Goal: Information Seeking & Learning: Check status

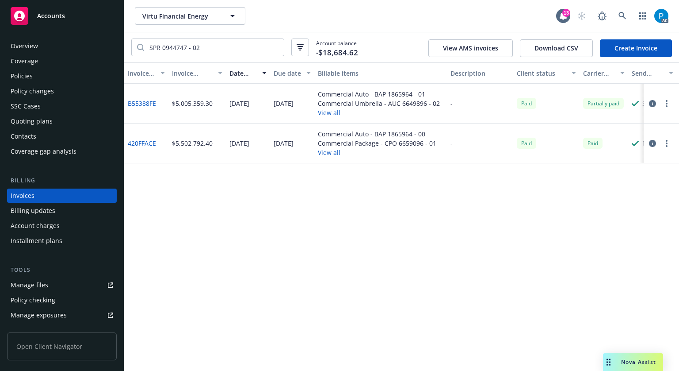
click at [97, 15] on div "Accounts" at bounding box center [62, 16] width 103 height 18
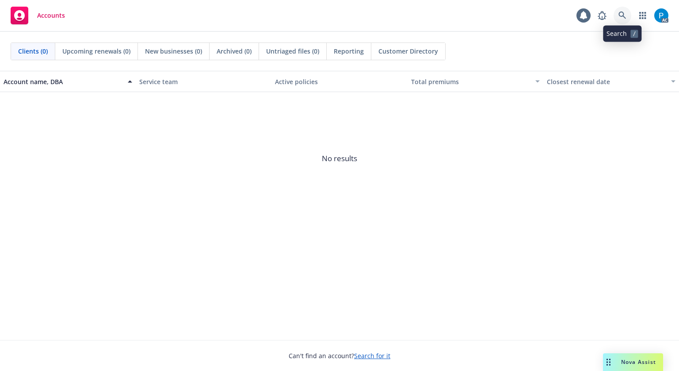
click at [624, 13] on icon at bounding box center [623, 15] width 8 height 8
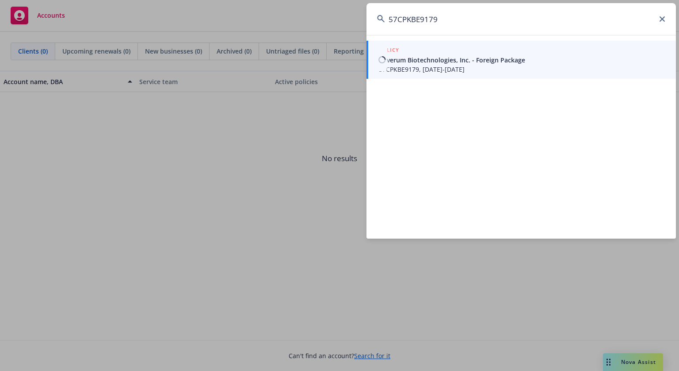
type input "57CPKBE9179"
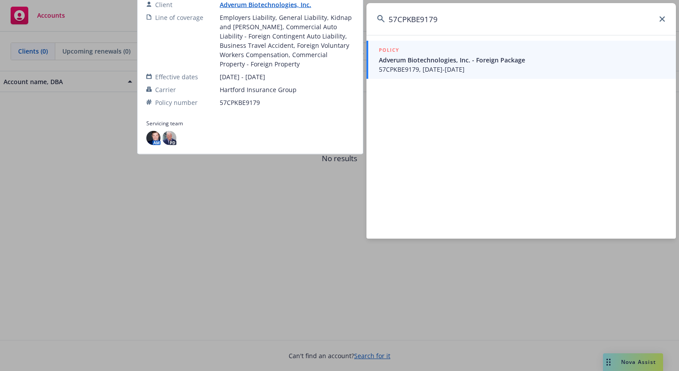
click at [479, 62] on span "Adverum Biotechnologies, Inc. - Foreign Package" at bounding box center [522, 59] width 287 height 9
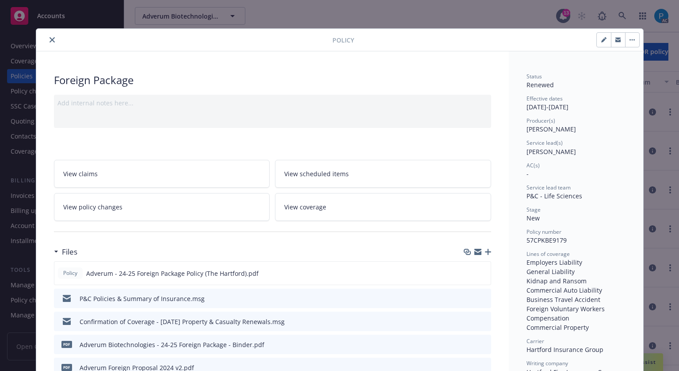
click at [50, 40] on icon "close" at bounding box center [52, 39] width 5 height 5
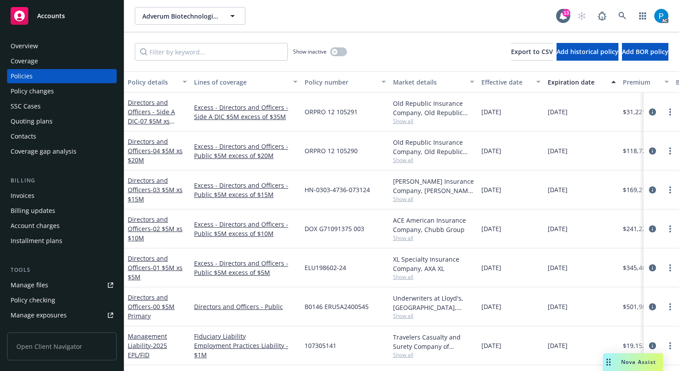
click at [30, 192] on div "Invoices" at bounding box center [23, 195] width 24 height 14
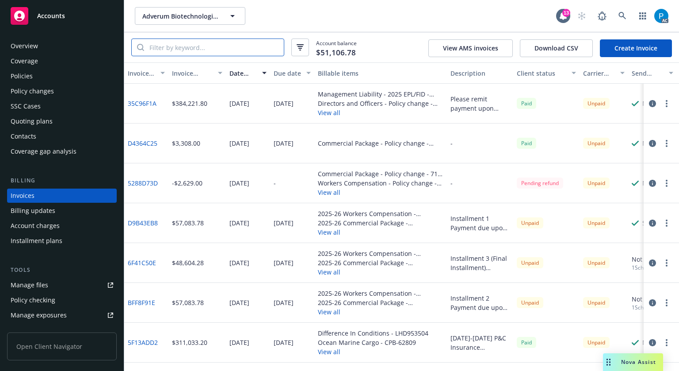
click at [184, 51] on input "search" at bounding box center [214, 47] width 140 height 17
paste input "57CPKBE9179"
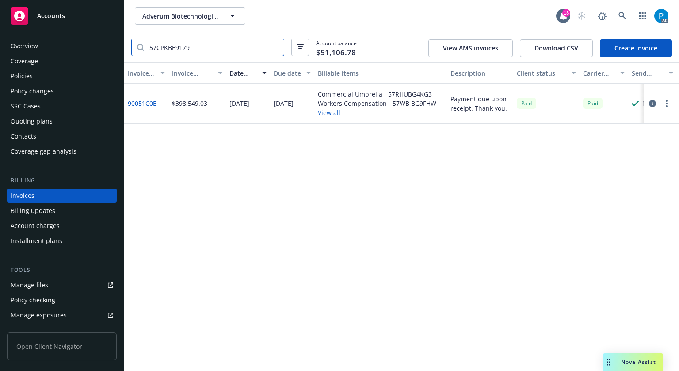
type input "57CPKBE9179"
click at [83, 15] on div "Accounts" at bounding box center [62, 16] width 103 height 18
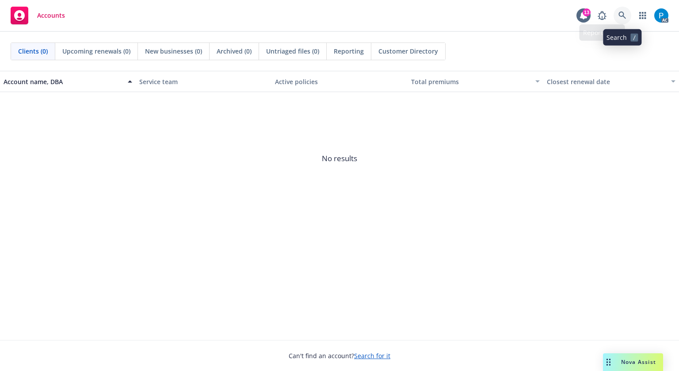
click at [620, 12] on icon at bounding box center [623, 15] width 8 height 8
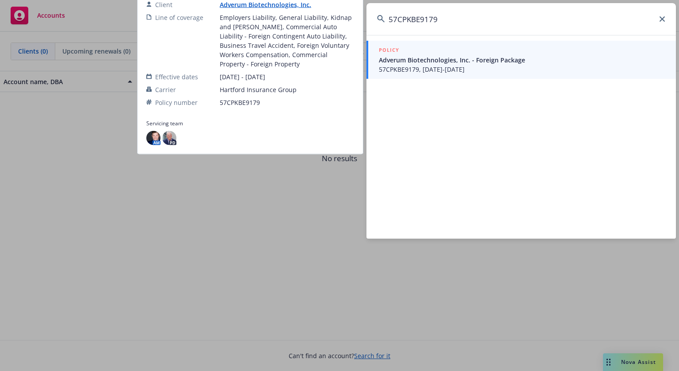
type input "57CPKBE9179"
click at [456, 60] on span "Adverum Biotechnologies, Inc. - Foreign Package" at bounding box center [522, 59] width 287 height 9
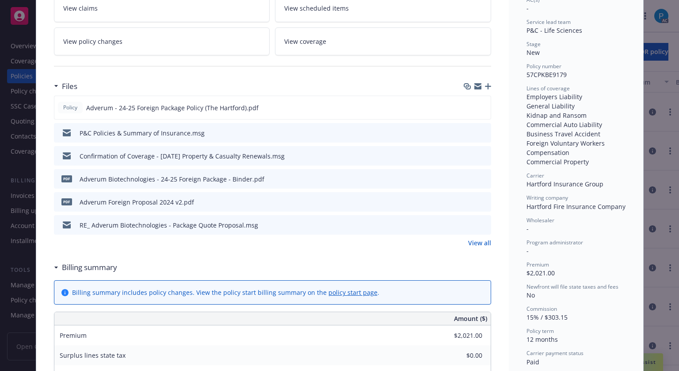
scroll to position [27, 0]
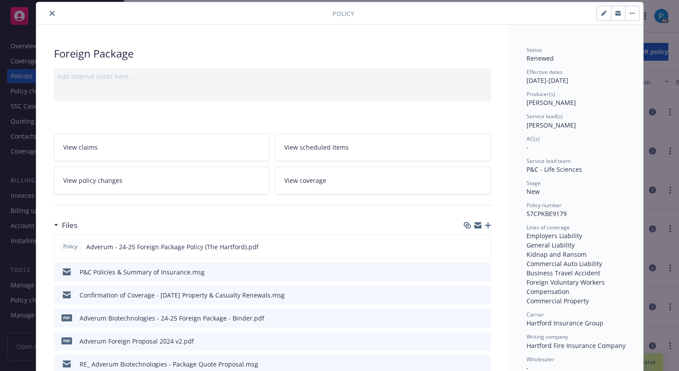
click at [47, 11] on button "close" at bounding box center [52, 13] width 11 height 11
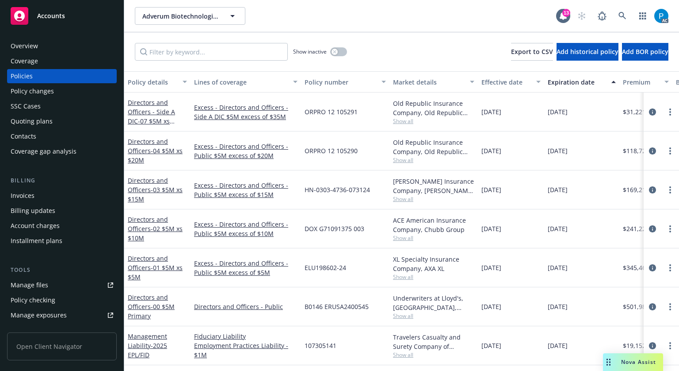
click at [32, 195] on div "Invoices" at bounding box center [23, 195] width 24 height 14
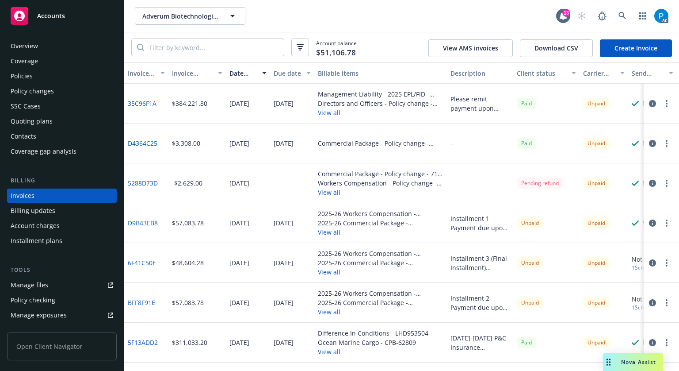
click at [649, 144] on icon "button" at bounding box center [652, 143] width 7 height 7
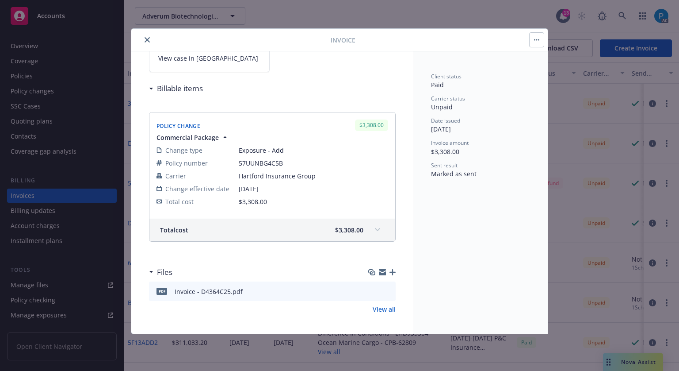
scroll to position [78, 0]
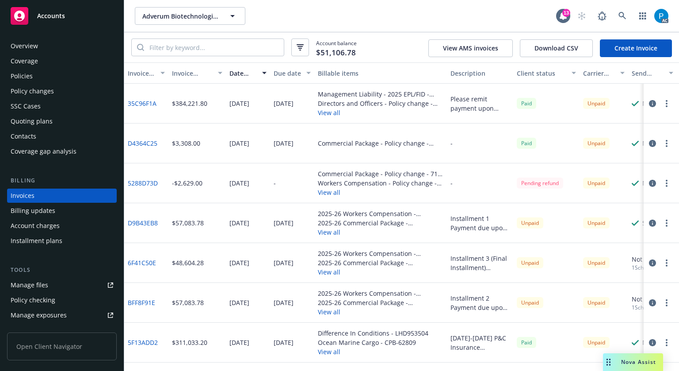
click at [649, 100] on icon "button" at bounding box center [652, 103] width 7 height 7
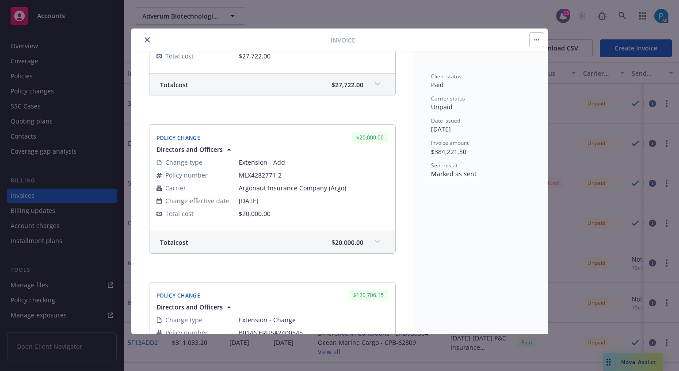
scroll to position [708, 0]
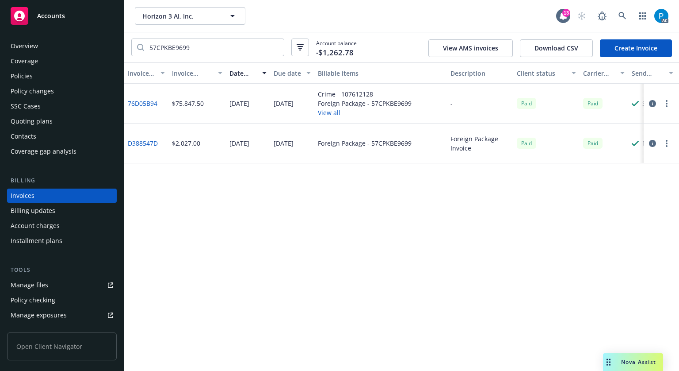
click at [46, 19] on span "Accounts" at bounding box center [51, 15] width 28 height 7
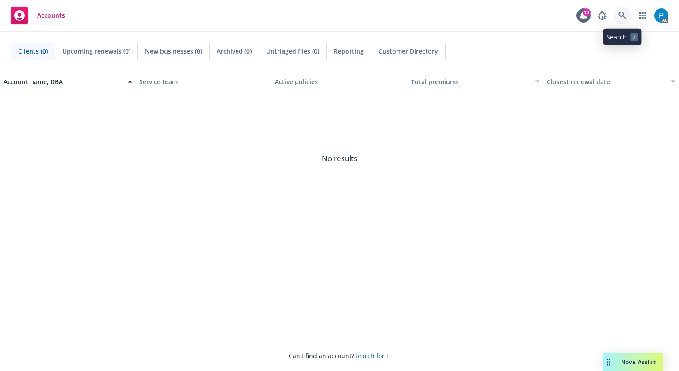
click at [624, 7] on link at bounding box center [623, 16] width 18 height 18
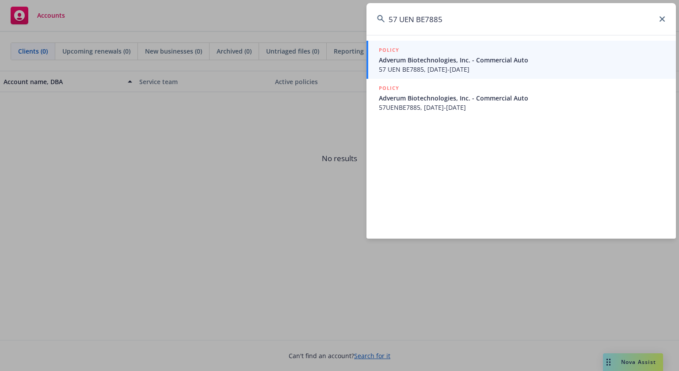
type input "57 UEN BE7885"
click at [417, 65] on span "57 UEN BE7885, 07/31/2025-07/31/2026" at bounding box center [522, 69] width 287 height 9
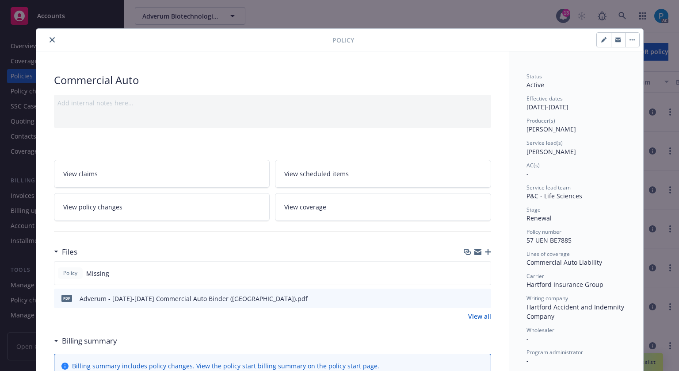
click at [51, 40] on icon "close" at bounding box center [52, 39] width 5 height 5
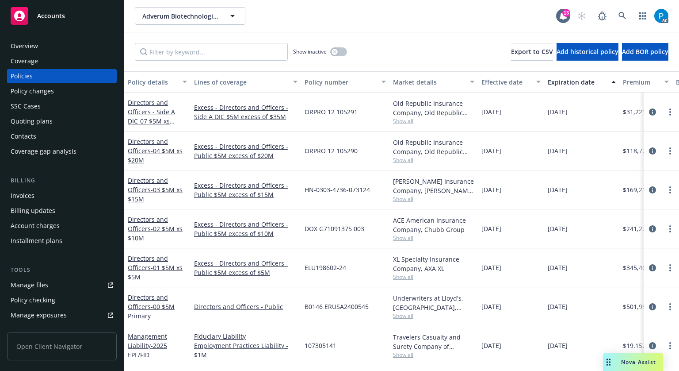
click at [34, 193] on div "Invoices" at bounding box center [62, 195] width 103 height 14
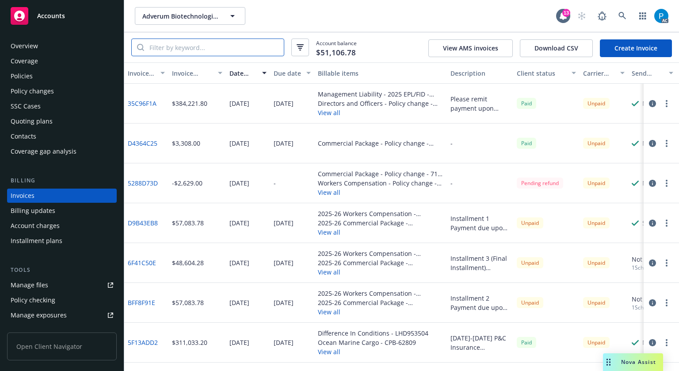
click at [185, 47] on input "search" at bounding box center [214, 47] width 140 height 17
paste input "57 UEN BE7885"
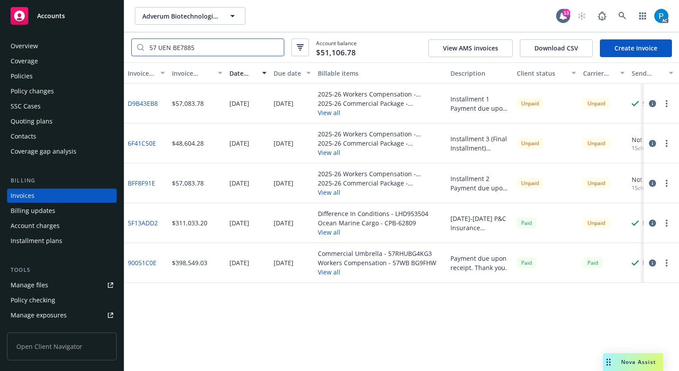
type input "57 UEN BE7885"
click at [653, 226] on icon "button" at bounding box center [652, 222] width 7 height 7
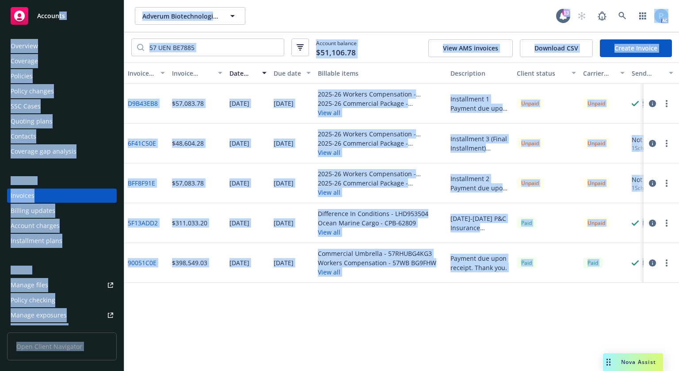
click at [59, 22] on div "Accounts" at bounding box center [62, 16] width 103 height 18
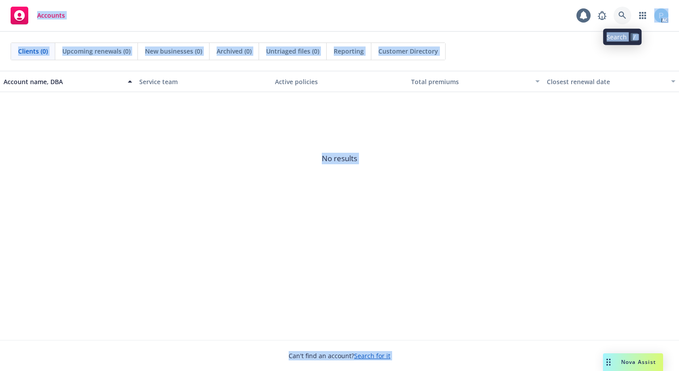
click at [622, 16] on icon at bounding box center [623, 15] width 8 height 8
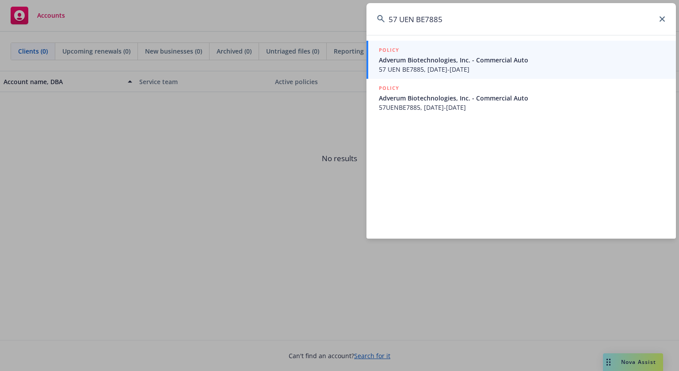
type input "57 UEN BE7885"
click at [459, 66] on span "57 UEN BE7885, 07/31/2025-07/31/2026" at bounding box center [522, 69] width 287 height 9
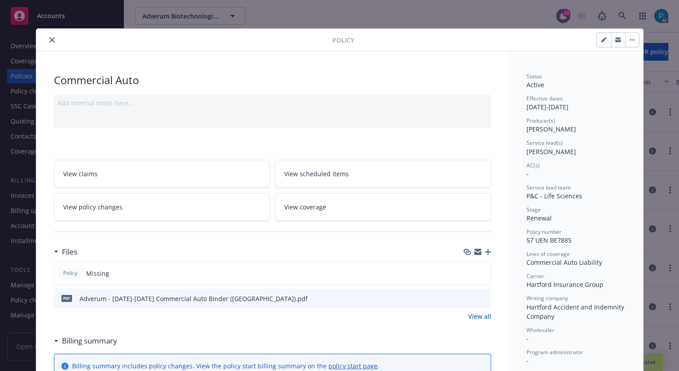
click at [50, 42] on icon "close" at bounding box center [52, 39] width 5 height 5
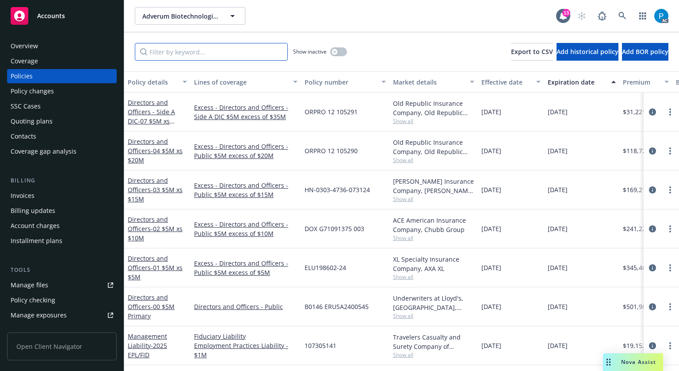
click at [192, 51] on input "Filter by keyword..." at bounding box center [211, 52] width 153 height 18
paste input "57 UUN BG4C5B"
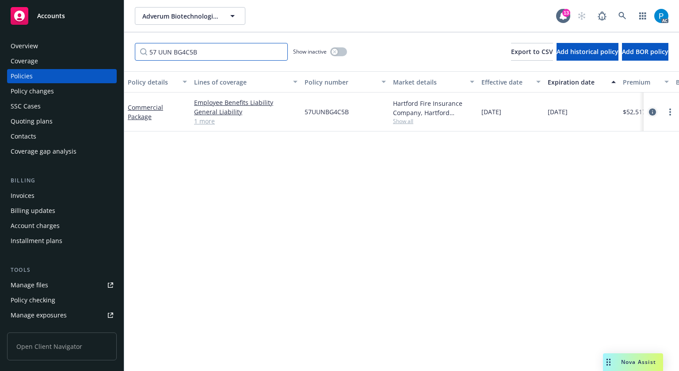
type input "57 UUN BG4C5B"
click at [649, 109] on icon "circleInformation" at bounding box center [652, 111] width 7 height 7
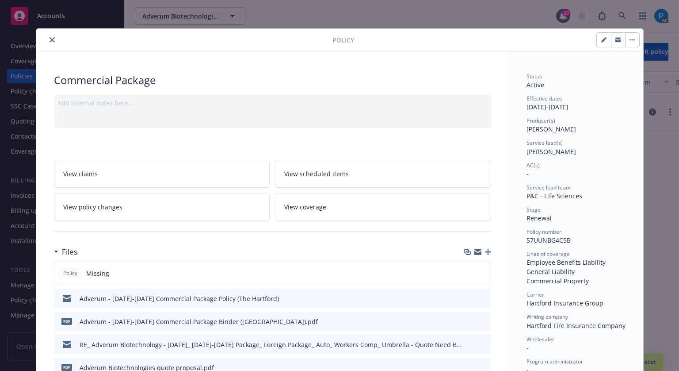
click at [50, 38] on icon "close" at bounding box center [52, 39] width 5 height 5
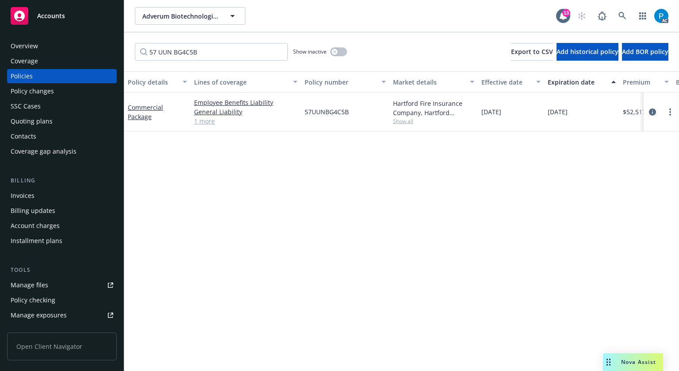
click at [37, 203] on div "Billing updates" at bounding box center [33, 210] width 45 height 14
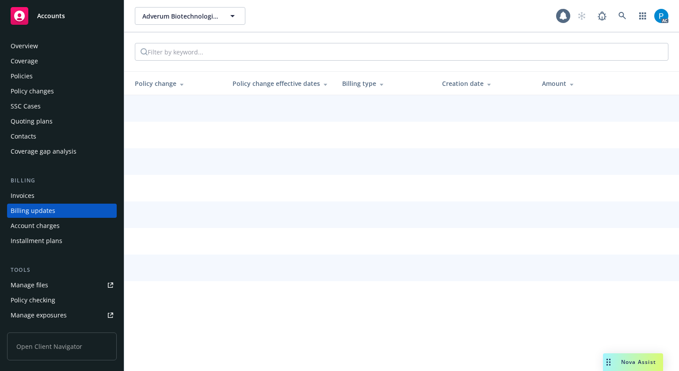
scroll to position [11, 0]
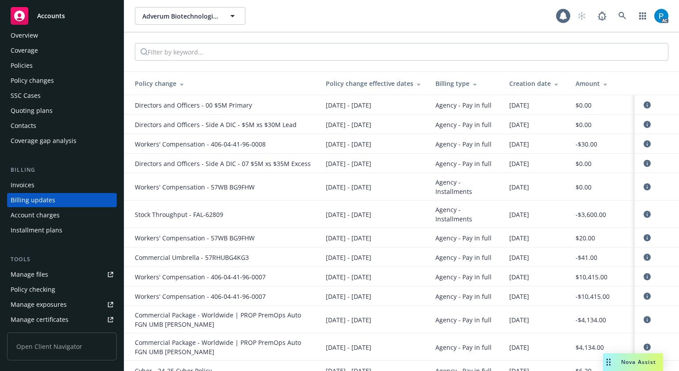
click at [28, 180] on div "Invoices" at bounding box center [23, 185] width 24 height 14
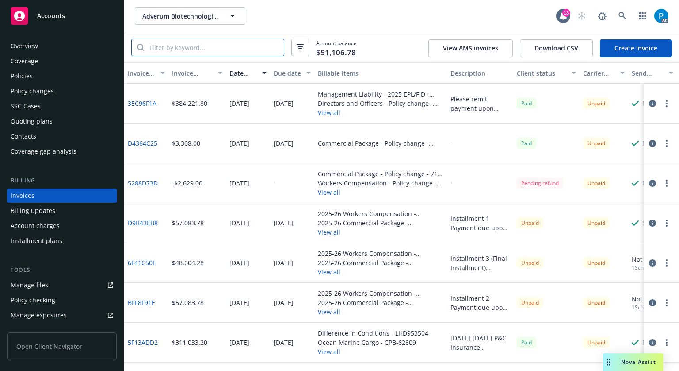
click at [207, 49] on input "search" at bounding box center [214, 47] width 140 height 17
paste input "57 UUN BG4C5B"
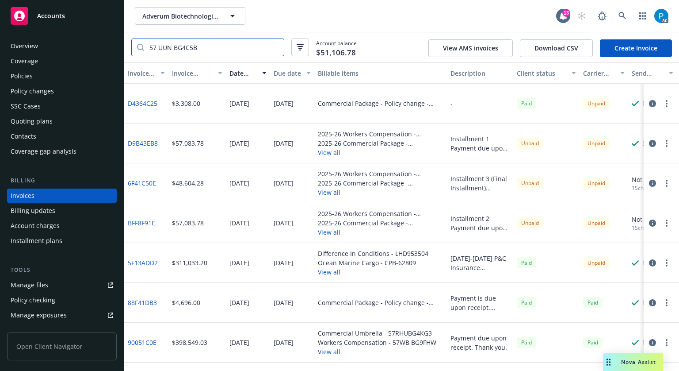
type input "57 UUN BG4C5B"
click at [61, 18] on span "Accounts" at bounding box center [51, 15] width 28 height 7
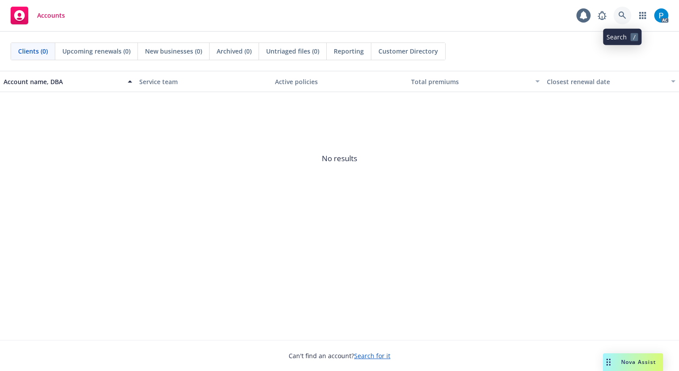
click at [621, 16] on icon at bounding box center [623, 15] width 8 height 8
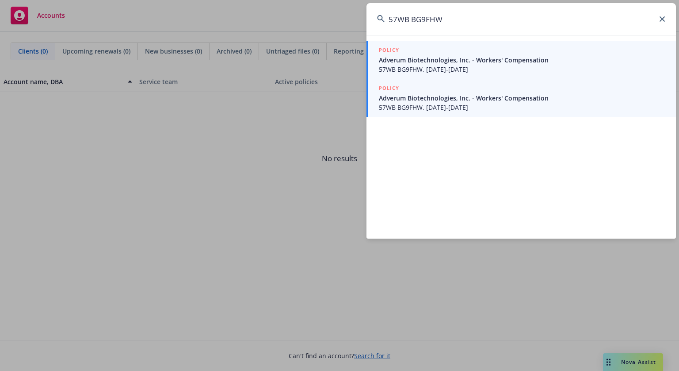
type input "57WB BG9FHW"
click at [459, 97] on span "Adverum Biotechnologies, Inc. - Workers' Compensation" at bounding box center [522, 97] width 287 height 9
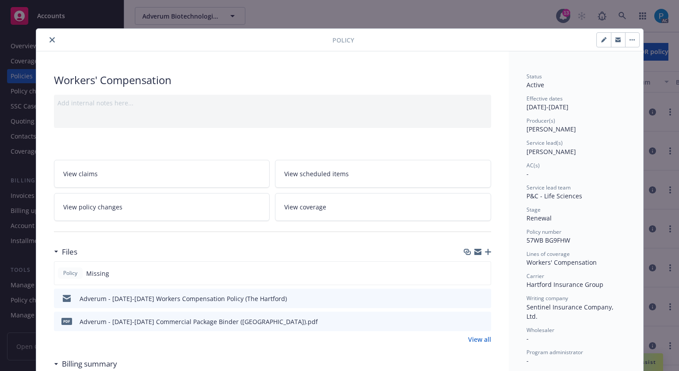
click at [50, 37] on icon "close" at bounding box center [52, 39] width 5 height 5
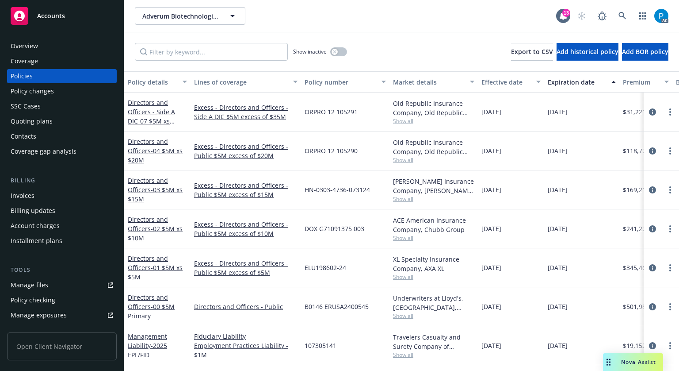
click at [32, 192] on div "Invoices" at bounding box center [23, 195] width 24 height 14
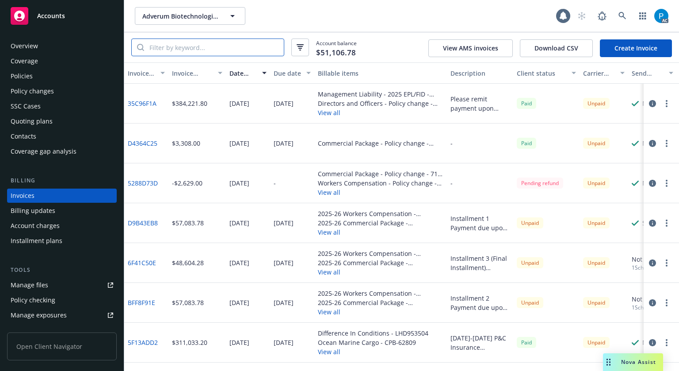
click at [207, 46] on input "search" at bounding box center [214, 47] width 140 height 17
paste input "57WB BG9FHW"
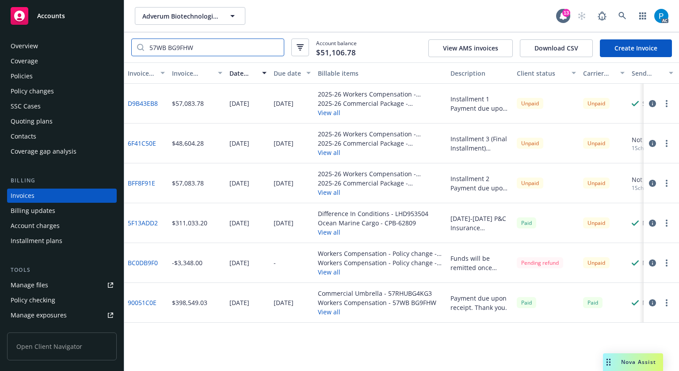
type input "57WB BG9FHW"
click at [654, 219] on icon "button" at bounding box center [652, 222] width 7 height 7
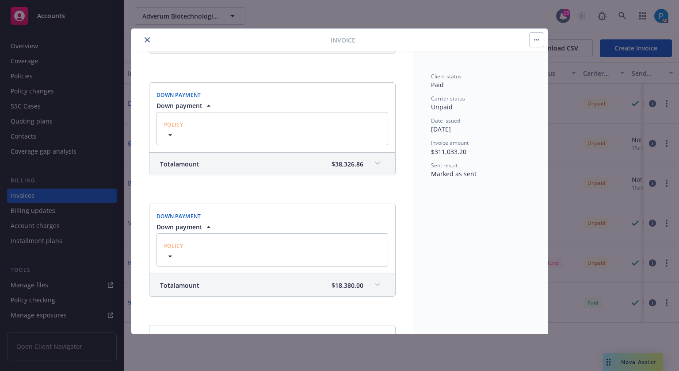
scroll to position [752, 0]
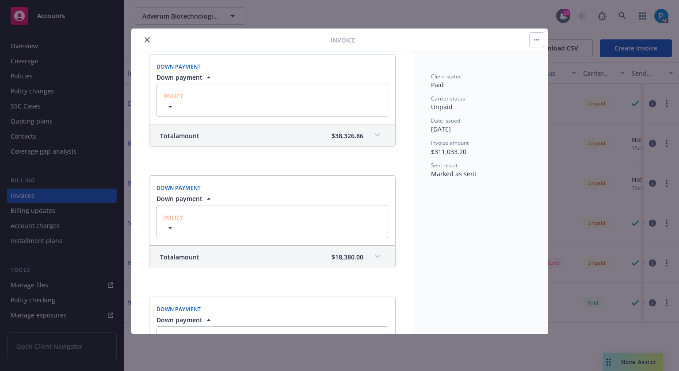
click at [260, 138] on div "Total amount $38,326.86" at bounding box center [272, 135] width 246 height 22
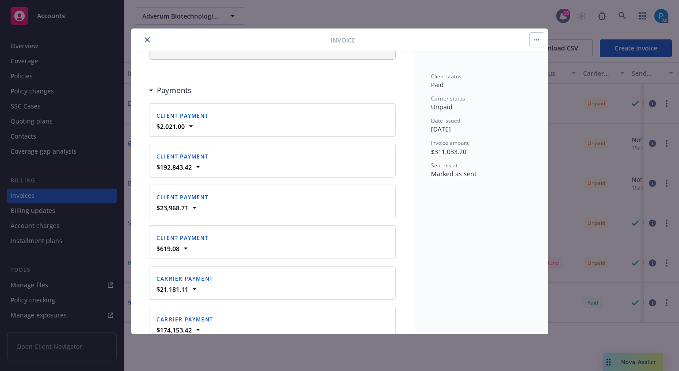
scroll to position [1636, 0]
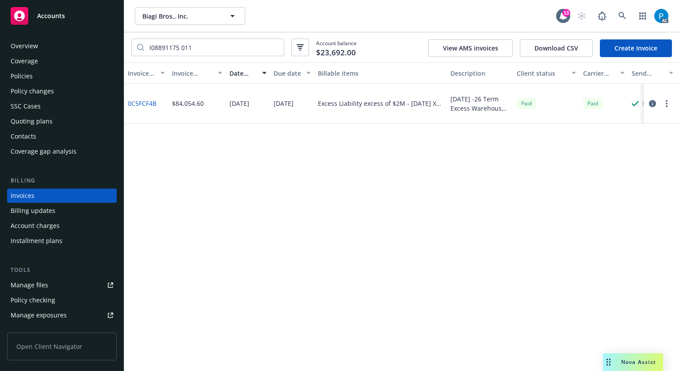
click at [90, 7] on div "Accounts" at bounding box center [62, 16] width 103 height 18
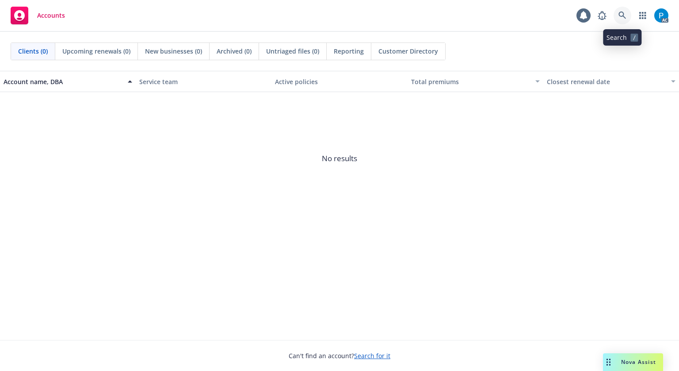
click at [617, 15] on link at bounding box center [623, 16] width 18 height 18
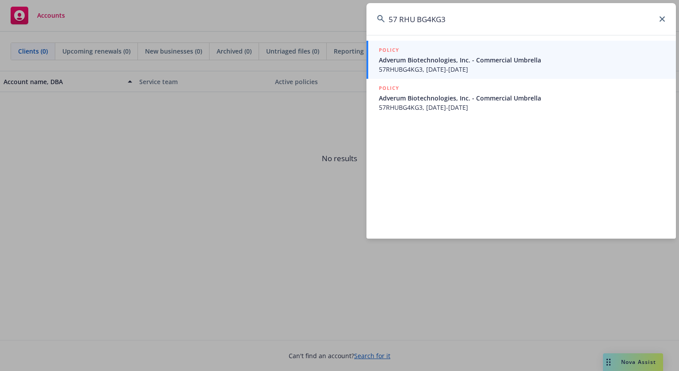
click at [401, 20] on input "57 RHU BG4KG3" at bounding box center [522, 19] width 310 height 32
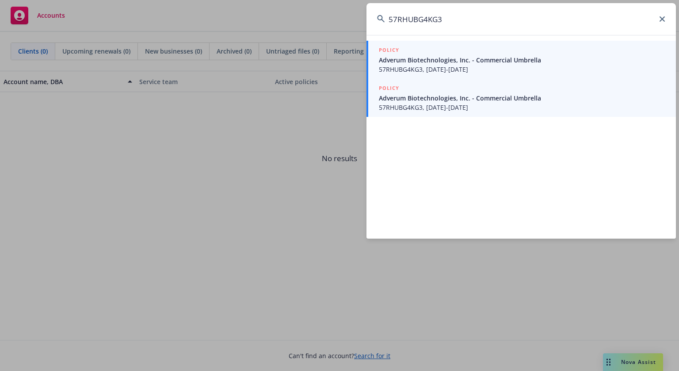
type input "57RHUBG4KG3"
click at [467, 97] on span "Adverum Biotechnologies, Inc. - Commercial Umbrella" at bounding box center [522, 97] width 287 height 9
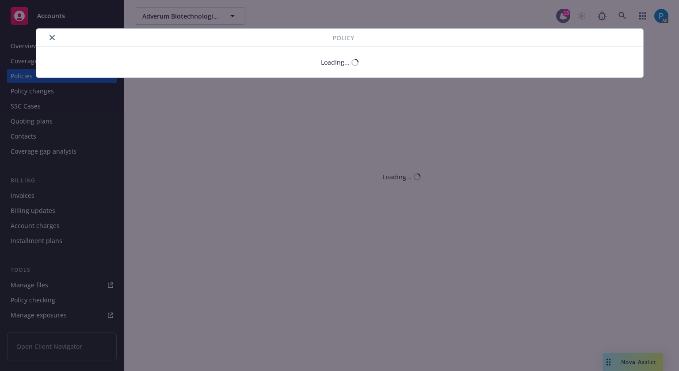
click at [52, 35] on icon "close" at bounding box center [52, 37] width 5 height 5
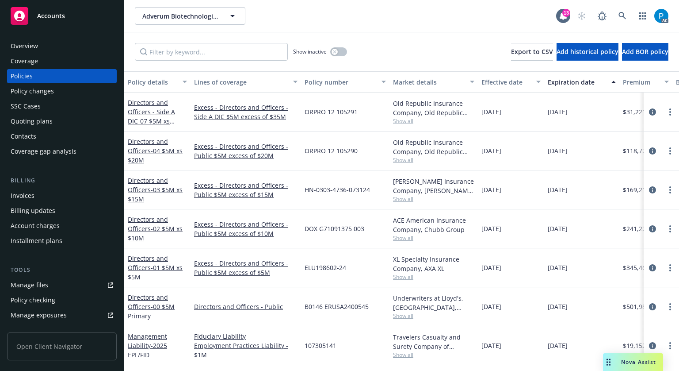
click at [35, 191] on div "Invoices" at bounding box center [62, 195] width 103 height 14
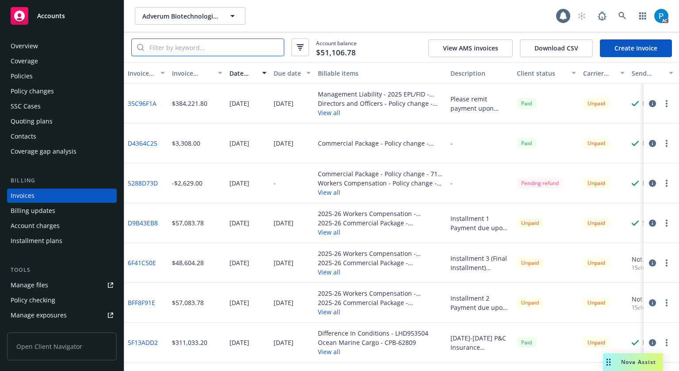
click at [221, 43] on input "search" at bounding box center [214, 47] width 140 height 17
paste input "57RHUBG4KG3"
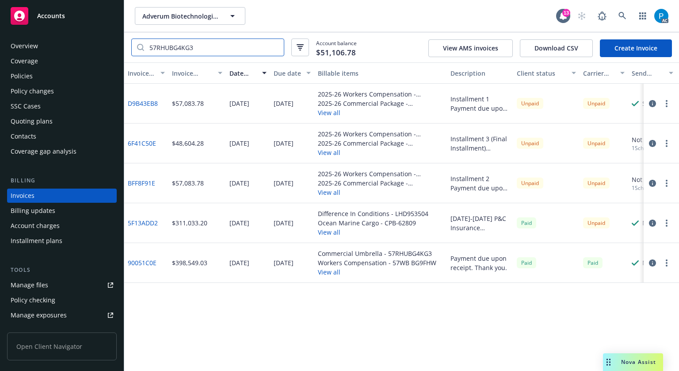
type input "57RHUBG4KG3"
click at [651, 224] on icon "button" at bounding box center [652, 222] width 7 height 7
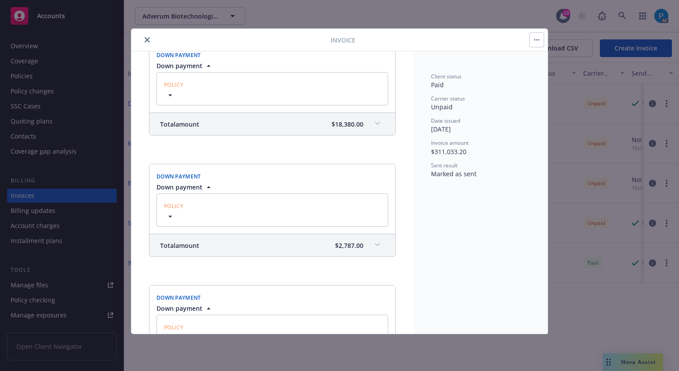
scroll to position [973, 0]
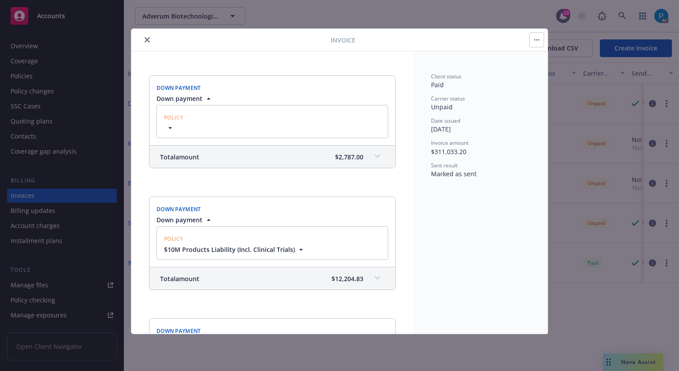
click at [371, 158] on span at bounding box center [378, 156] width 14 height 14
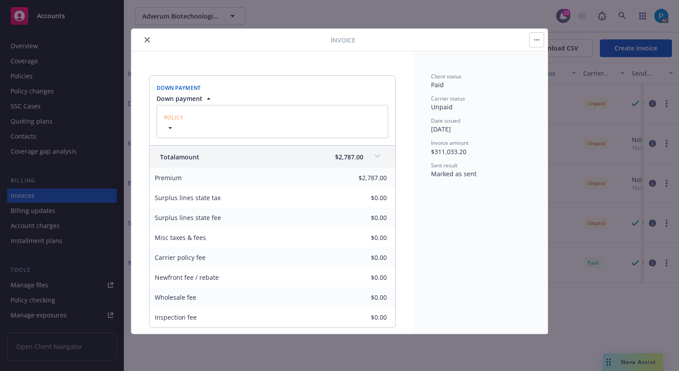
click at [87, 12] on div "Invoice Invoice ID: 5F13ADD2 2025-2026 P&C Insurance Renewals - Down Payments &…" at bounding box center [339, 185] width 679 height 371
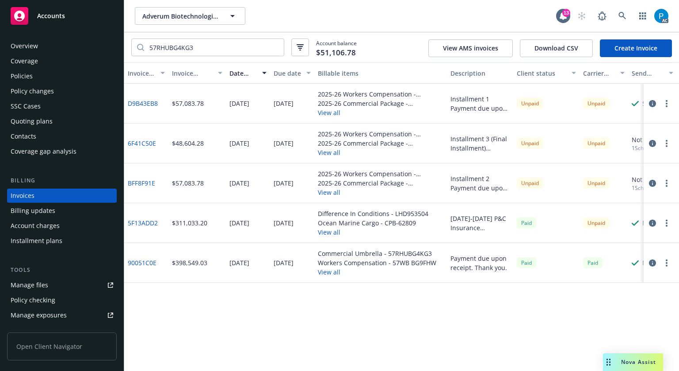
click at [87, 12] on div "Accounts" at bounding box center [62, 16] width 103 height 18
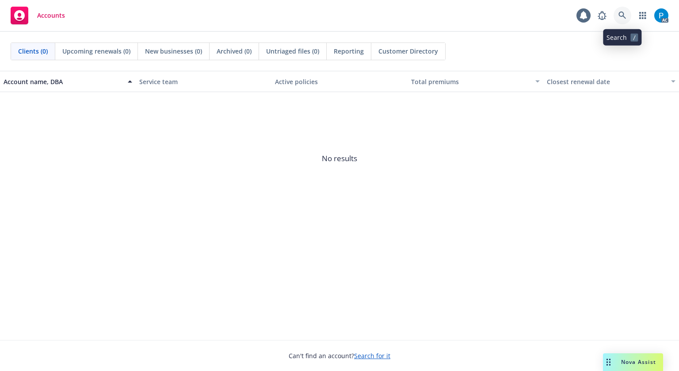
click at [620, 12] on icon at bounding box center [623, 15] width 8 height 8
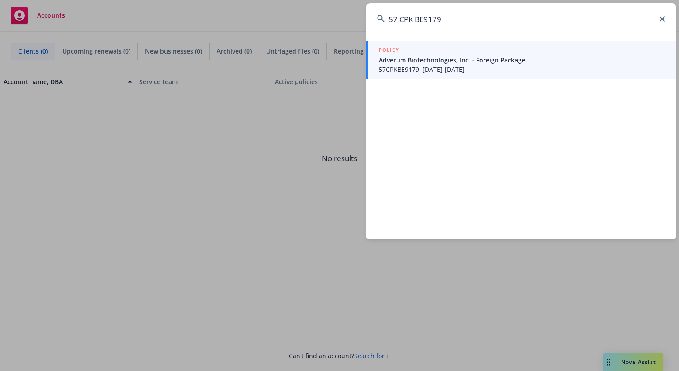
click at [401, 23] on input "57 CPK BE9179" at bounding box center [522, 19] width 310 height 32
click at [458, 14] on input "57 CPK BE9179" at bounding box center [522, 19] width 310 height 32
paste input "UEN BE7885"
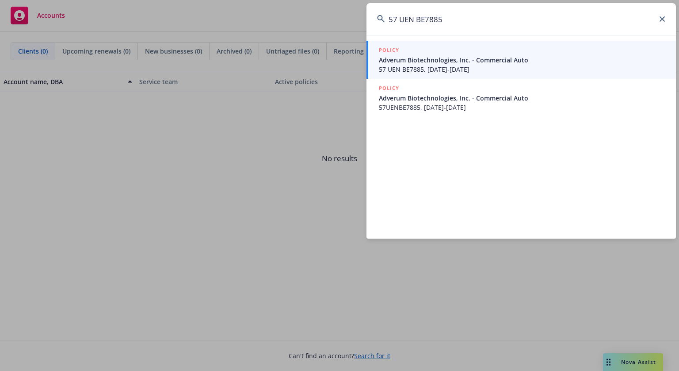
type input "57 UEN BE7885"
click at [420, 60] on span "Adverum Biotechnologies, Inc. - Commercial Auto" at bounding box center [522, 59] width 287 height 9
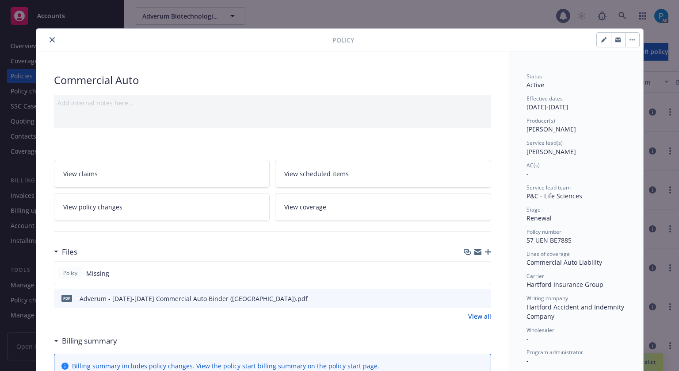
click at [51, 42] on button "close" at bounding box center [52, 39] width 11 height 11
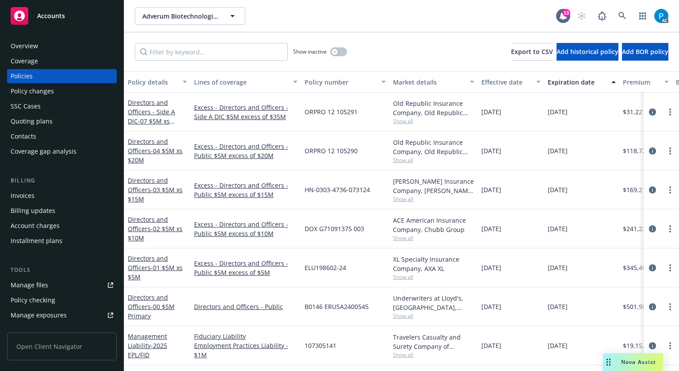
click at [46, 191] on div "Invoices" at bounding box center [62, 195] width 103 height 14
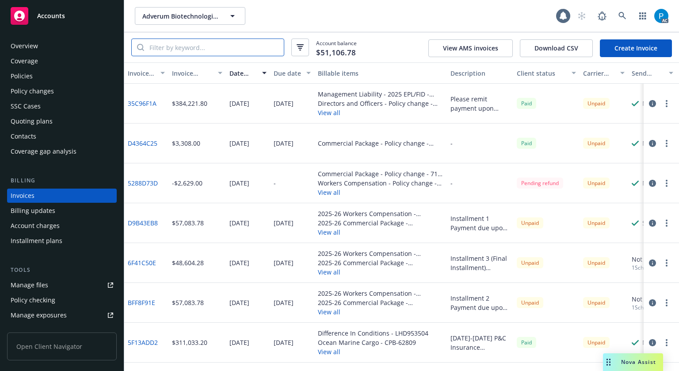
click at [219, 40] on input "search" at bounding box center [214, 47] width 140 height 17
paste input "57 UEN BE7885"
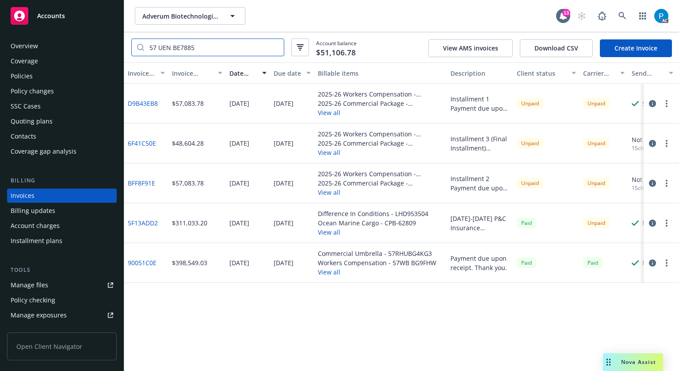
type input "57 UEN BE7885"
click at [651, 224] on icon "button" at bounding box center [652, 222] width 7 height 7
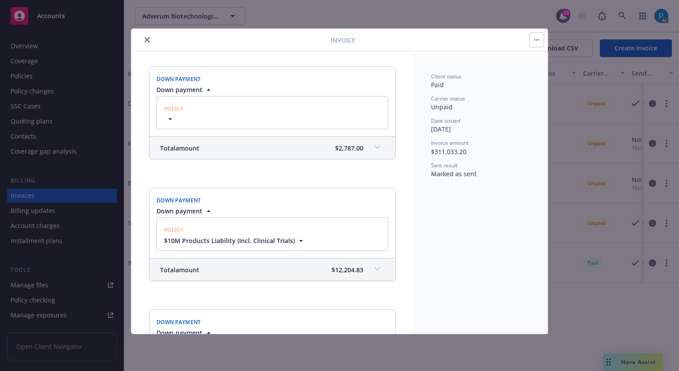
scroll to position [973, 0]
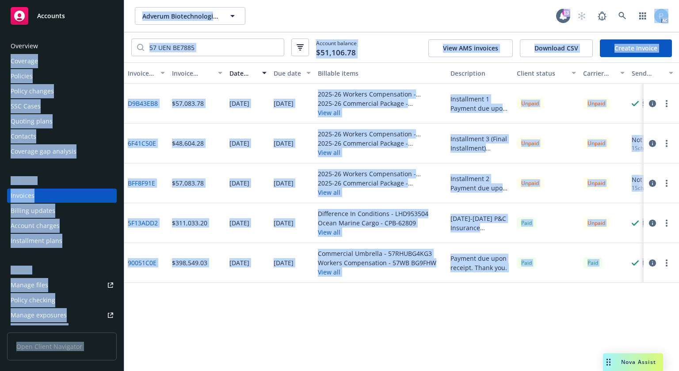
click at [45, 72] on div "Policies" at bounding box center [62, 76] width 103 height 14
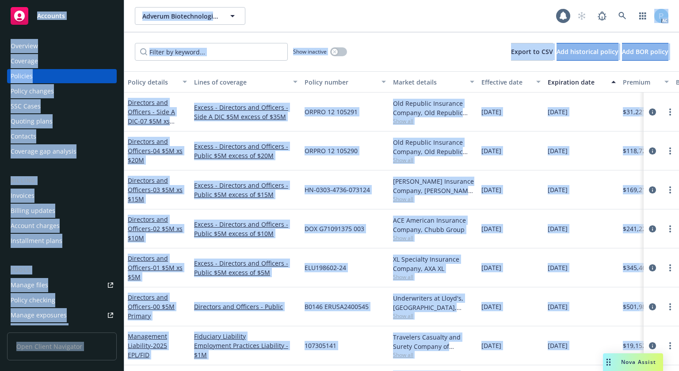
click at [82, 18] on div "Accounts" at bounding box center [62, 16] width 103 height 18
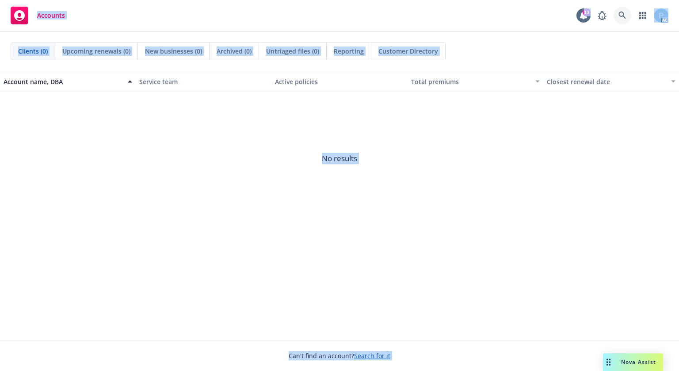
click at [621, 17] on icon at bounding box center [623, 15] width 8 height 8
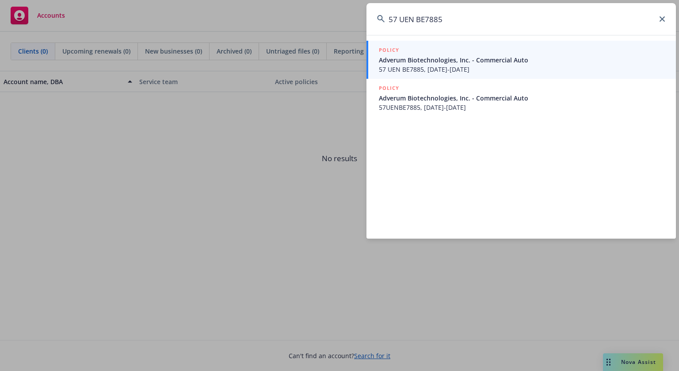
type input "57 UEN BE7885"
click at [470, 60] on span "Adverum Biotechnologies, Inc. - Commercial Auto" at bounding box center [522, 59] width 287 height 9
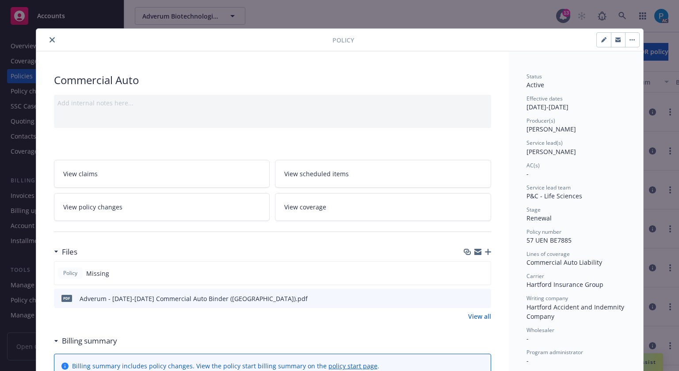
click at [55, 38] on div at bounding box center [186, 39] width 293 height 11
click at [50, 37] on icon "close" at bounding box center [52, 39] width 5 height 5
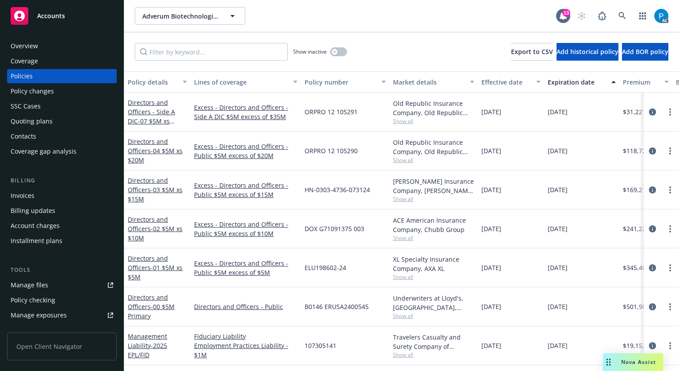
click at [65, 12] on div "Accounts" at bounding box center [62, 16] width 103 height 18
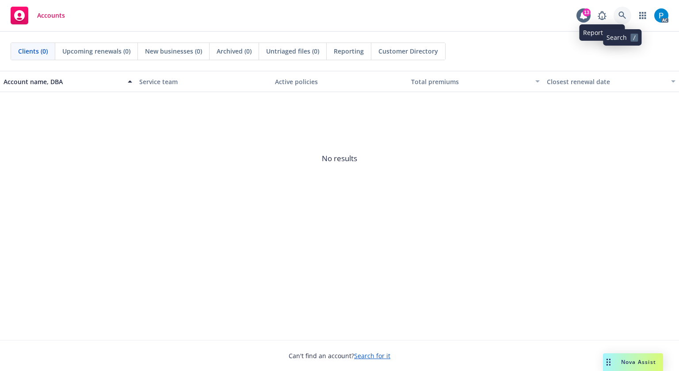
click at [623, 13] on icon at bounding box center [623, 15] width 8 height 8
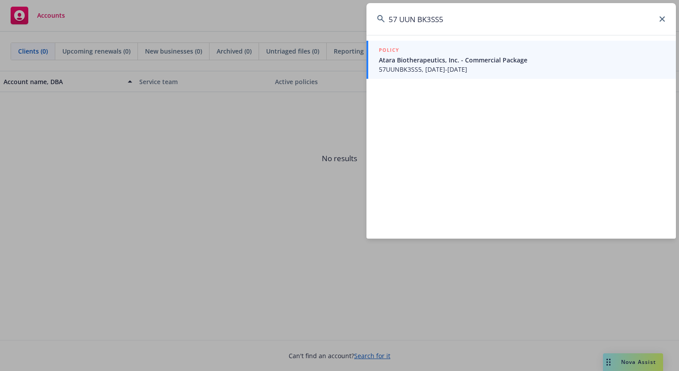
click at [400, 20] on input "57 UUN BK3SS5" at bounding box center [522, 19] width 310 height 32
type input "57UUNBK3SS5"
click at [433, 53] on div "POLICY" at bounding box center [522, 51] width 287 height 10
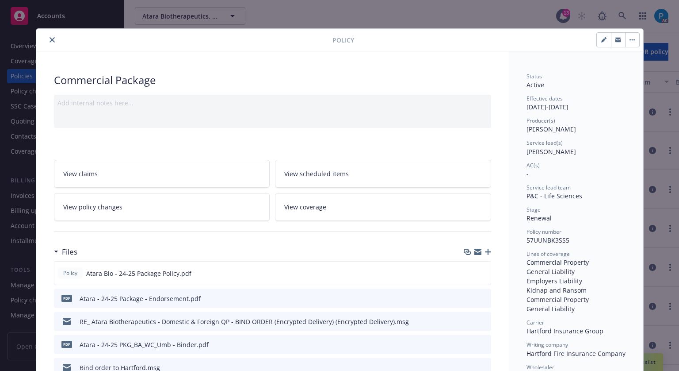
click at [50, 41] on icon "close" at bounding box center [52, 39] width 5 height 5
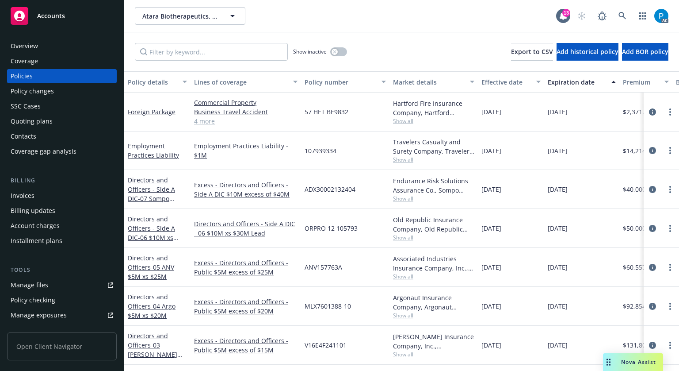
click at [34, 196] on div "Invoices" at bounding box center [62, 195] width 103 height 14
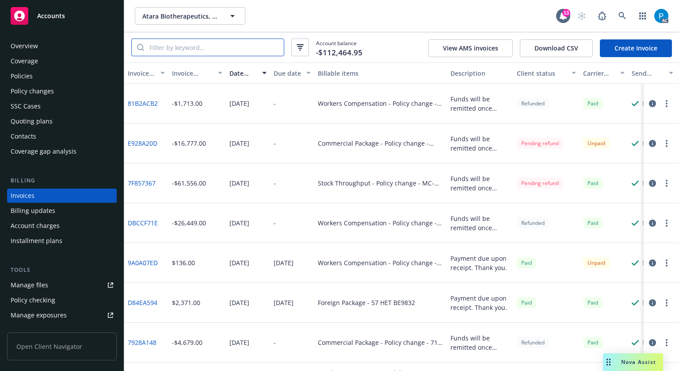
click at [204, 50] on input "search" at bounding box center [214, 47] width 140 height 17
paste input "57UUNBK3SS5"
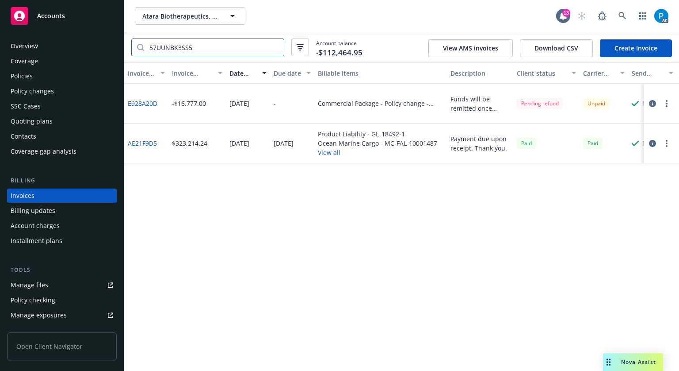
type input "57UUNBK3SS5"
click at [652, 103] on icon "button" at bounding box center [652, 103] width 7 height 7
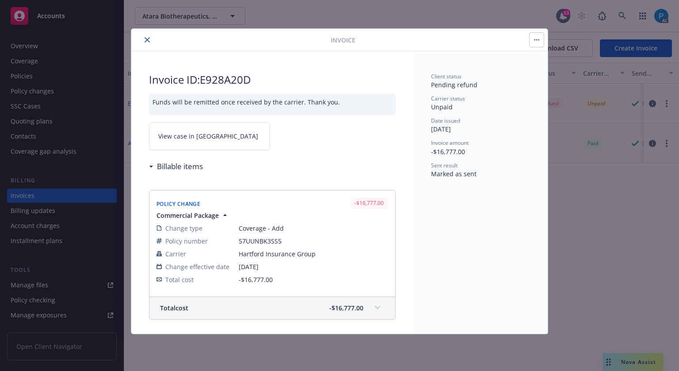
click at [211, 138] on link "View case in [GEOGRAPHIC_DATA]" at bounding box center [209, 136] width 121 height 28
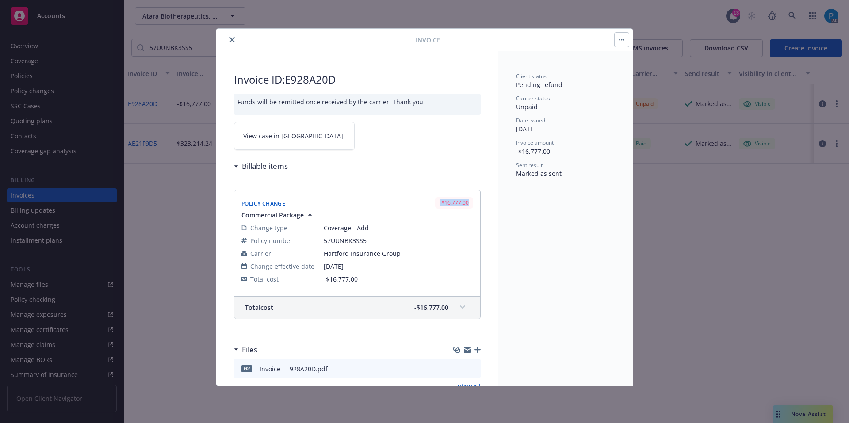
drag, startPoint x: 430, startPoint y: 204, endPoint x: 462, endPoint y: 207, distance: 31.5
click at [462, 207] on div "-$16,777.00" at bounding box center [454, 202] width 38 height 11
copy div "-$16,777.00"
drag, startPoint x: 369, startPoint y: 238, endPoint x: 325, endPoint y: 240, distance: 44.3
click at [325, 240] on span "57UUNBK3SS5" at bounding box center [398, 240] width 149 height 9
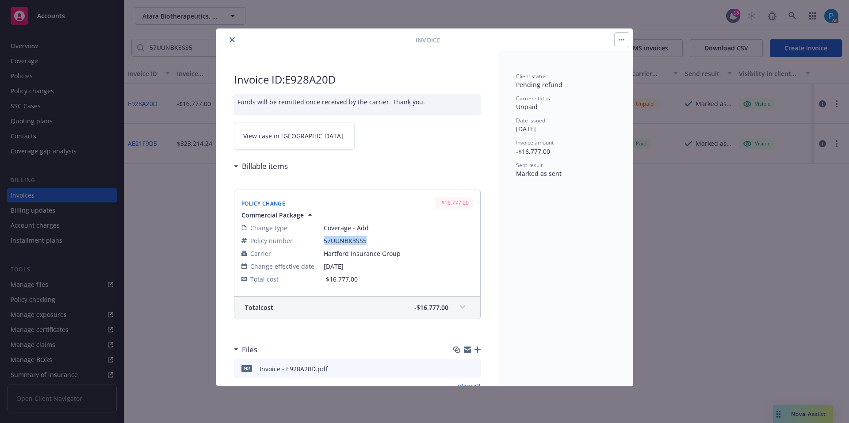
copy span "57UUNBK3SS5"
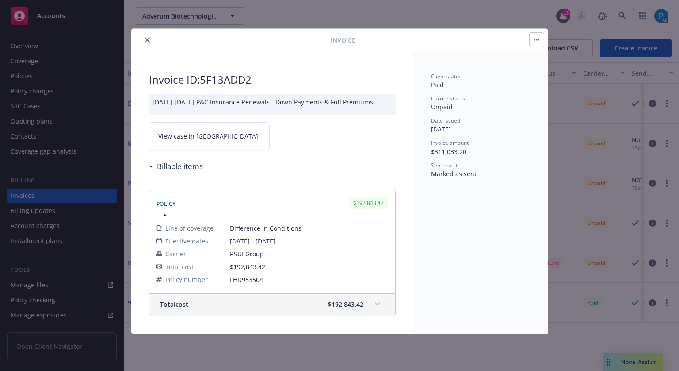
click at [91, 9] on div "Invoice Invoice ID: 5F13ADD2 2025-2026 P&C Insurance Renewals - Down Payments &…" at bounding box center [339, 185] width 679 height 371
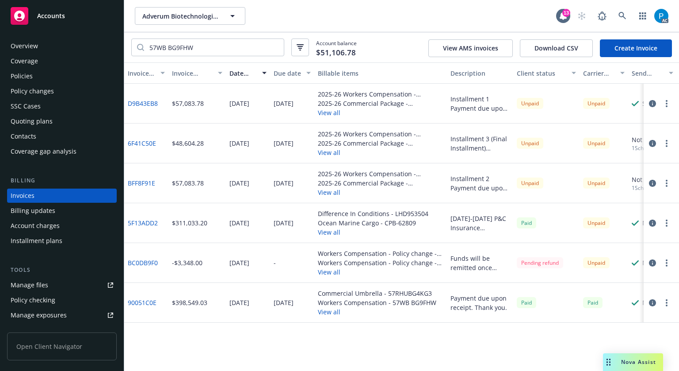
drag, startPoint x: 0, startPoint y: 0, endPoint x: 91, endPoint y: 9, distance: 91.1
click at [91, 9] on div "Accounts" at bounding box center [62, 16] width 103 height 18
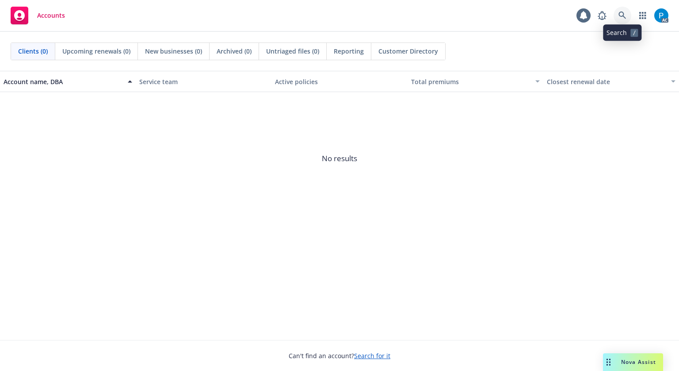
click at [624, 15] on icon at bounding box center [623, 15] width 8 height 8
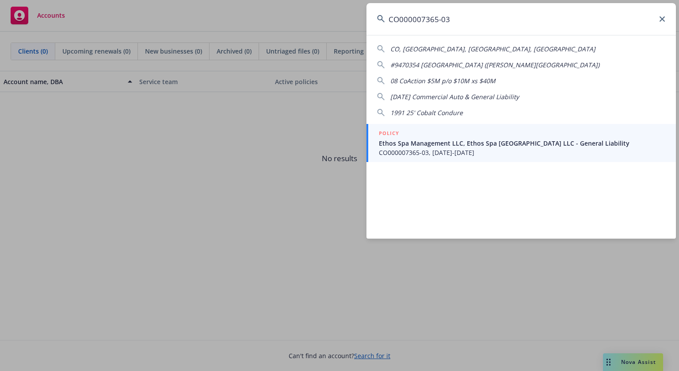
type input "CO000007365-03"
click at [464, 143] on span "Ethos Spa Management LLC, Ethos Spa NJ LLC - General Liability" at bounding box center [522, 142] width 287 height 9
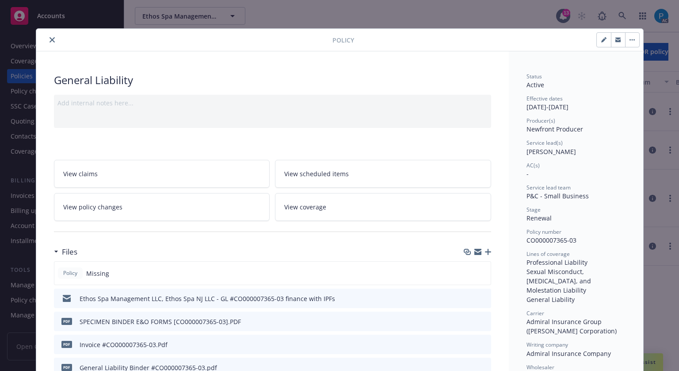
click at [47, 39] on button "close" at bounding box center [52, 39] width 11 height 11
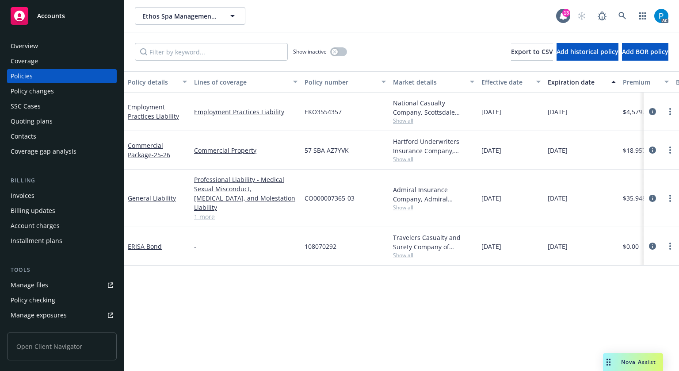
click at [29, 194] on div "Invoices" at bounding box center [23, 195] width 24 height 14
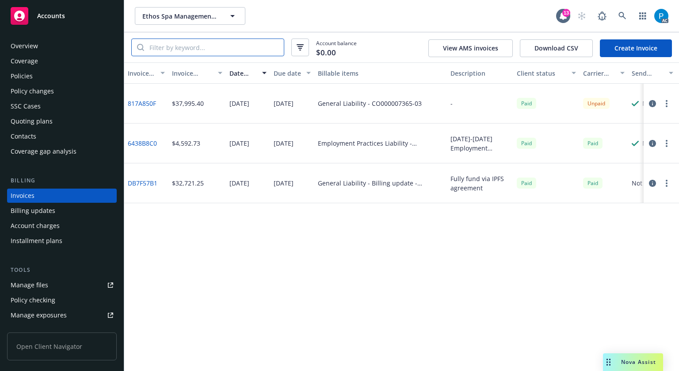
click at [188, 44] on input "search" at bounding box center [214, 47] width 140 height 17
paste input "CO000007365-03"
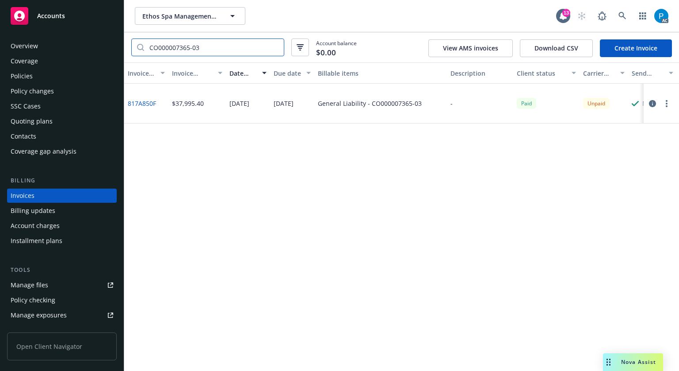
type input "CO000007365-03"
click at [655, 103] on icon "button" at bounding box center [652, 103] width 7 height 7
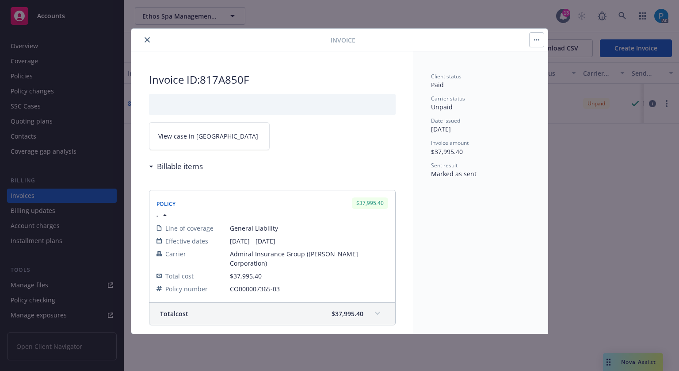
click at [222, 138] on link "View case in [GEOGRAPHIC_DATA]" at bounding box center [209, 136] width 121 height 28
drag, startPoint x: 251, startPoint y: 77, endPoint x: 204, endPoint y: 77, distance: 46.9
click at [204, 77] on h2 "Invoice ID: 817A850F" at bounding box center [272, 80] width 247 height 14
copy h2 "817A850F"
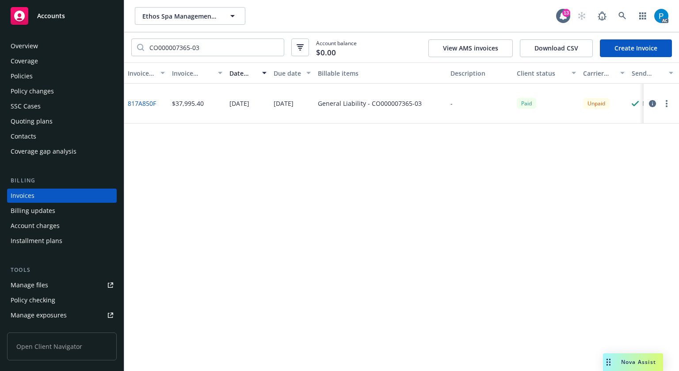
click at [55, 19] on span "Accounts" at bounding box center [51, 15] width 28 height 7
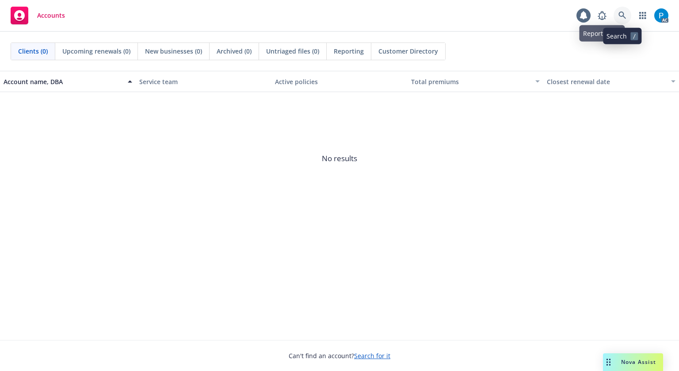
click at [620, 16] on icon at bounding box center [623, 15] width 8 height 8
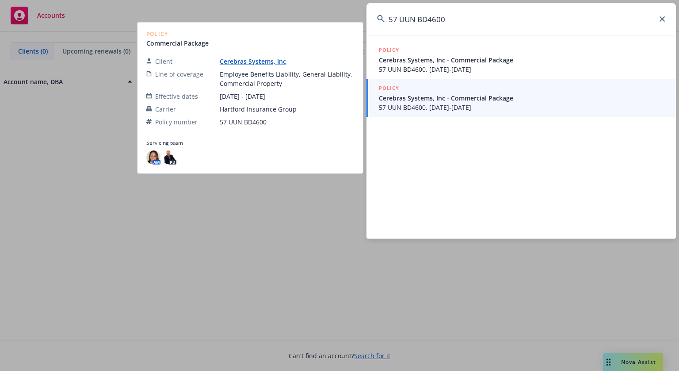
type input "57 UUN BD4600"
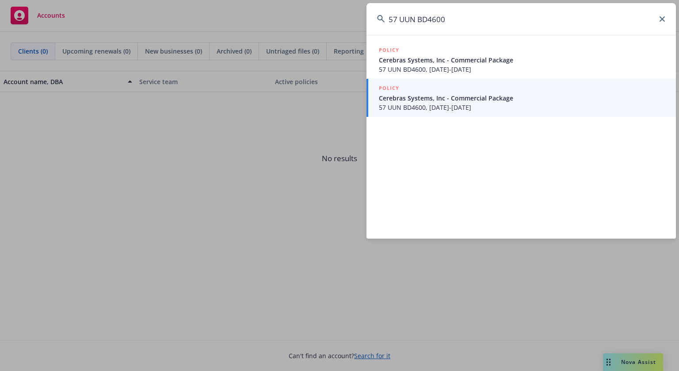
click at [462, 100] on span "Cerebras Systems, Inc - Commercial Package" at bounding box center [522, 97] width 287 height 9
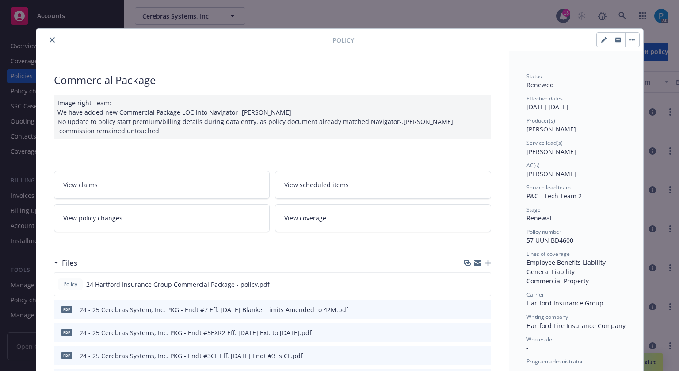
click at [47, 40] on button "close" at bounding box center [52, 39] width 11 height 11
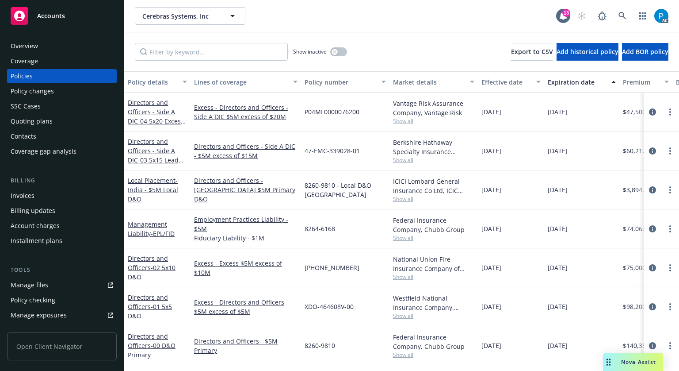
click at [35, 189] on div "Invoices" at bounding box center [62, 195] width 103 height 14
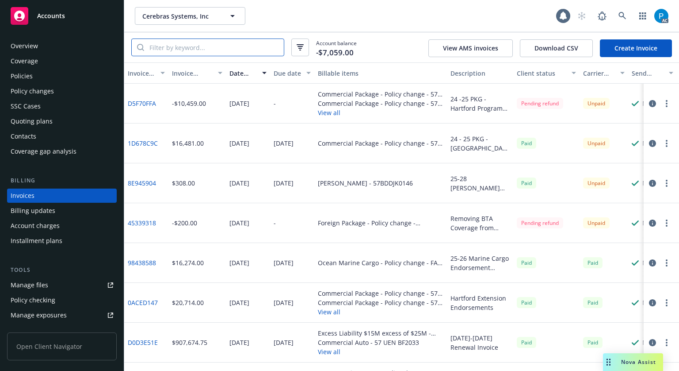
click at [210, 45] on input "search" at bounding box center [214, 47] width 140 height 17
paste input "57 UUN BD4600"
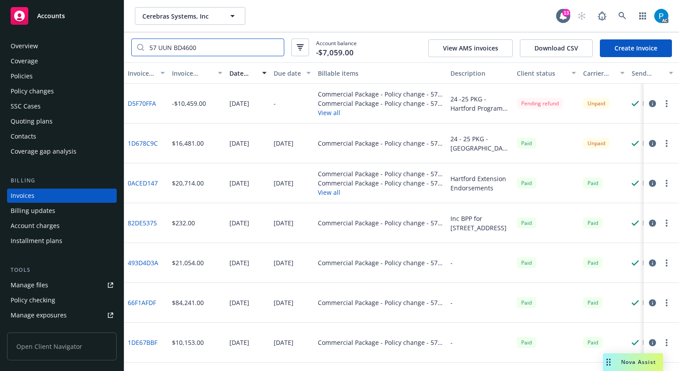
type input "57 UUN BD4600"
click at [205, 45] on input "57 UUN BD4600" at bounding box center [214, 47] width 140 height 17
click at [649, 145] on icon "button" at bounding box center [652, 143] width 7 height 7
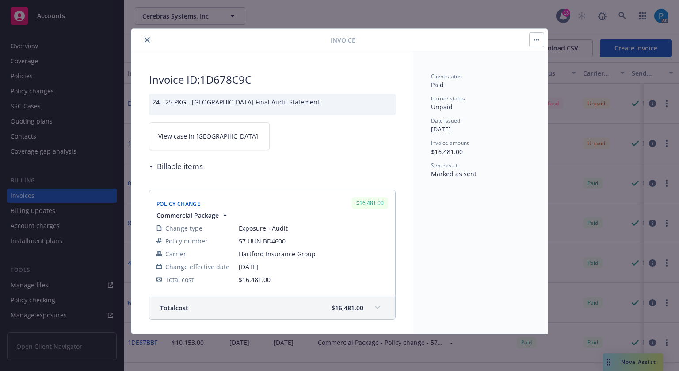
click at [212, 135] on link "View case in SSC" at bounding box center [209, 136] width 121 height 28
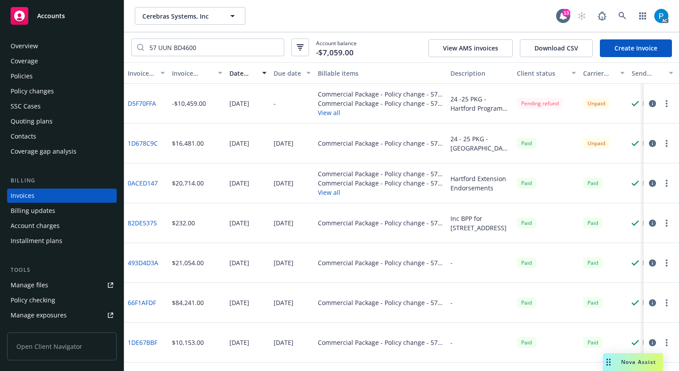
click at [69, 15] on div "Accounts" at bounding box center [62, 16] width 103 height 18
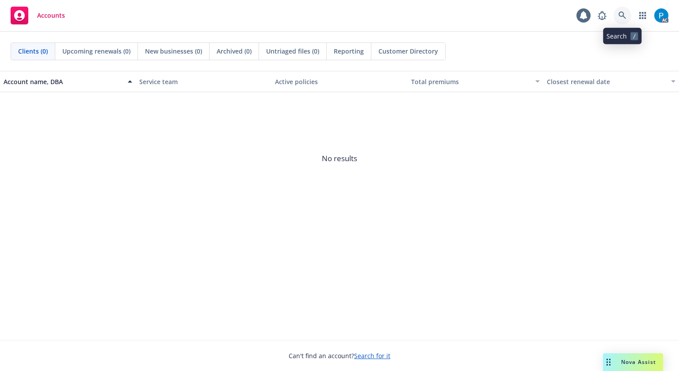
click at [624, 14] on icon at bounding box center [623, 15] width 8 height 8
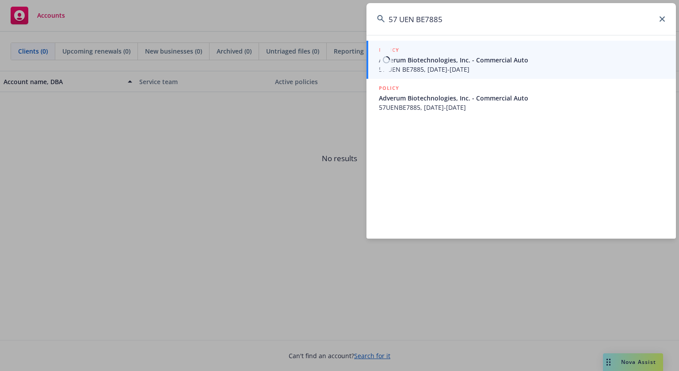
type input "57 UEN BE7885"
click at [444, 61] on span "Adverum Biotechnologies, Inc. - Commercial Auto" at bounding box center [522, 59] width 287 height 9
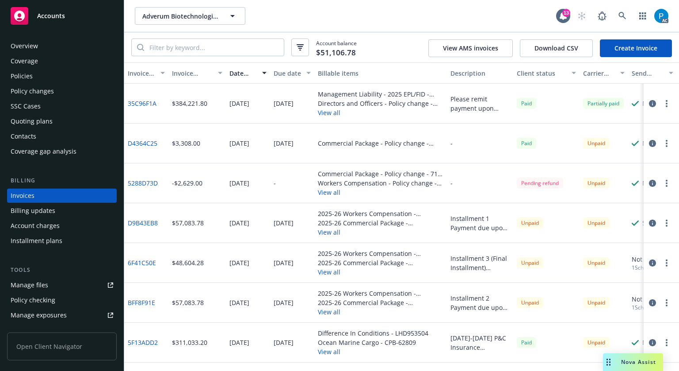
click at [81, 12] on div "Accounts" at bounding box center [62, 16] width 103 height 18
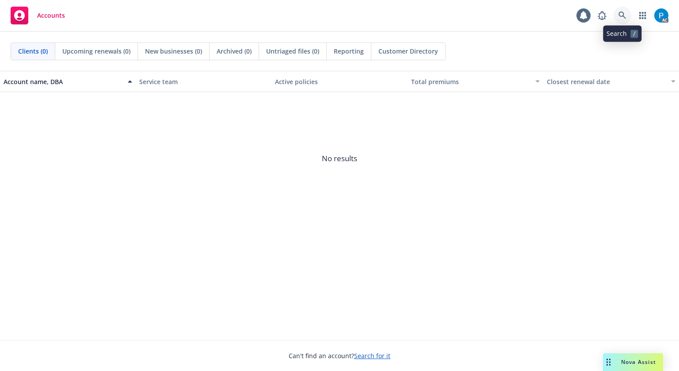
click at [624, 13] on icon at bounding box center [623, 15] width 8 height 8
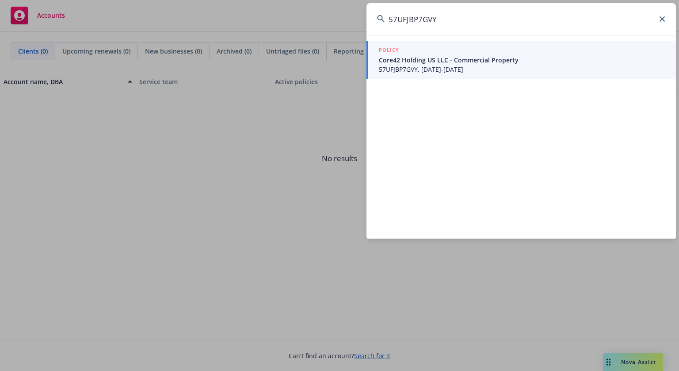
type input "57UFJBP7GVY"
click at [441, 69] on span "57UFJBP7GVY, [DATE]-[DATE]" at bounding box center [522, 69] width 287 height 9
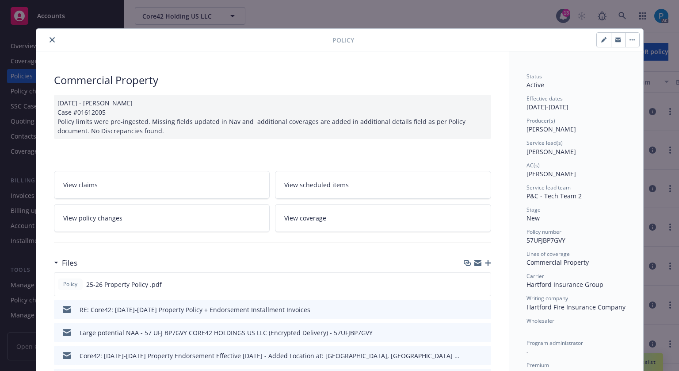
click at [50, 42] on icon "close" at bounding box center [52, 39] width 5 height 5
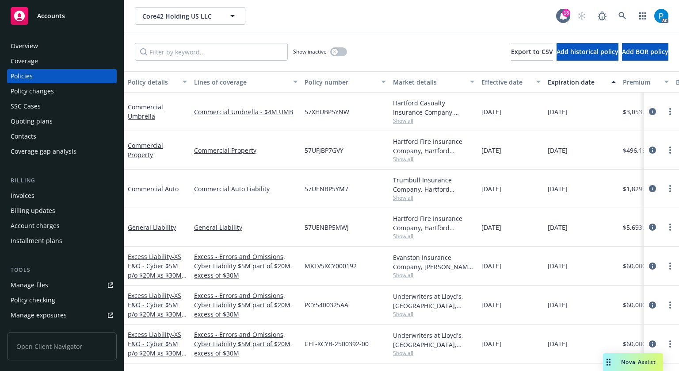
click at [41, 195] on div "Invoices" at bounding box center [62, 195] width 103 height 14
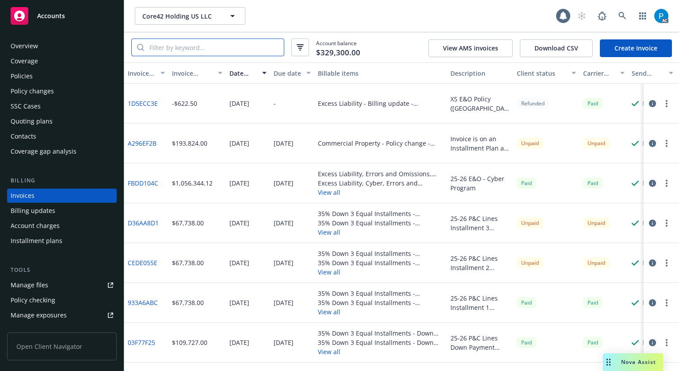
click at [194, 49] on input "search" at bounding box center [214, 47] width 140 height 17
paste input "57UFJBP7GVY"
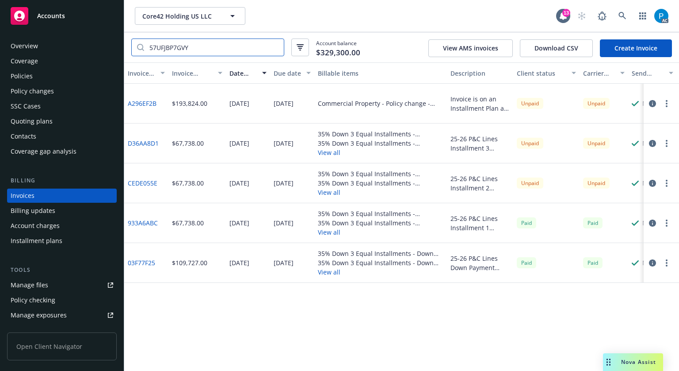
type input "57UFJBP7GVY"
click at [651, 102] on icon "button" at bounding box center [652, 103] width 7 height 7
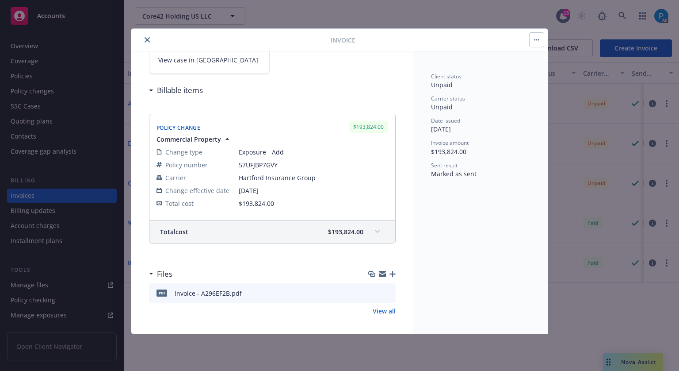
scroll to position [101, 0]
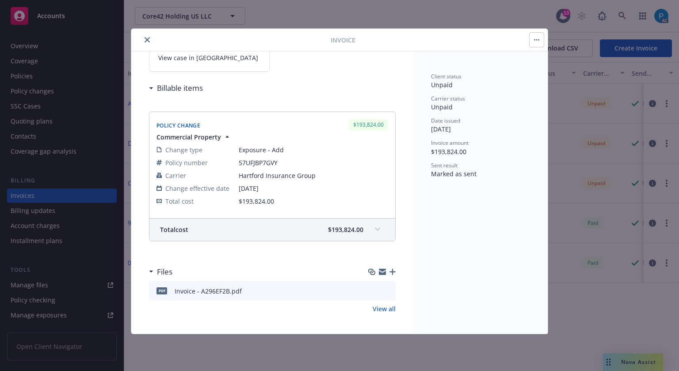
click at [362, 225] on div "Total cost $193,824.00" at bounding box center [272, 229] width 246 height 22
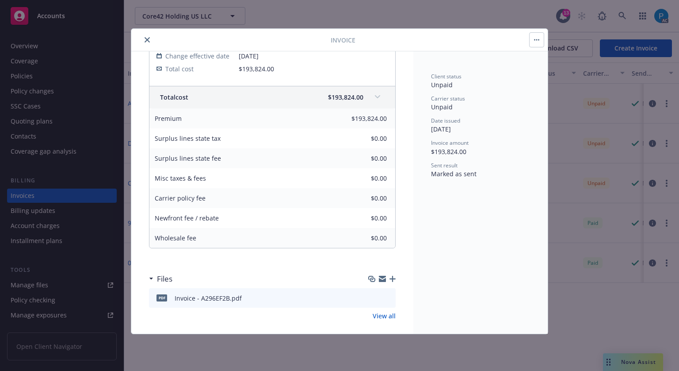
scroll to position [241, 0]
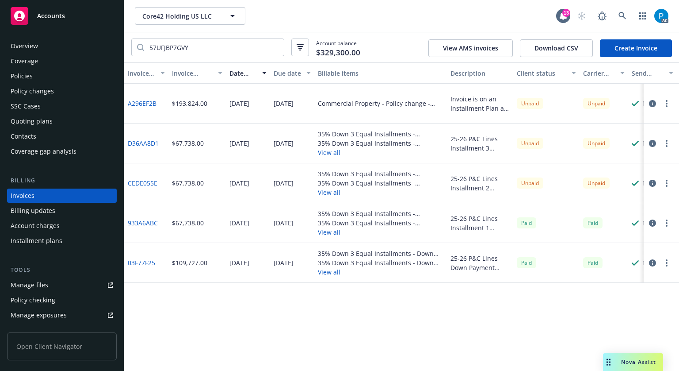
click at [655, 183] on icon "button" at bounding box center [652, 183] width 7 height 7
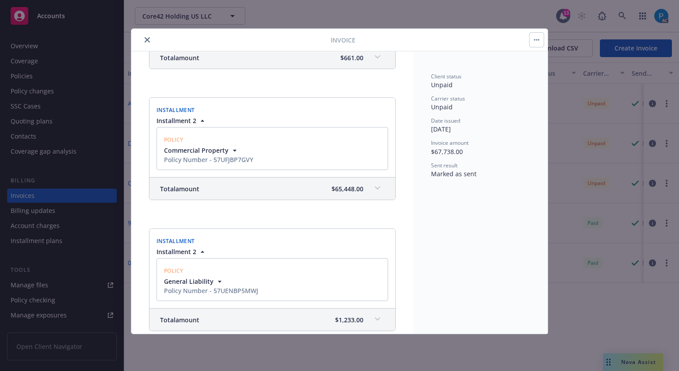
scroll to position [354, 0]
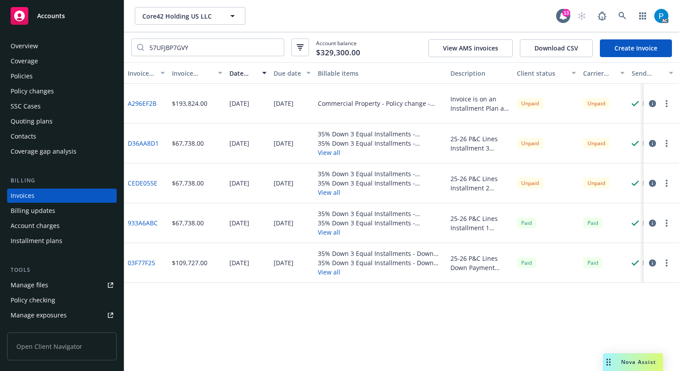
click at [53, 81] on div "Policies" at bounding box center [62, 76] width 103 height 14
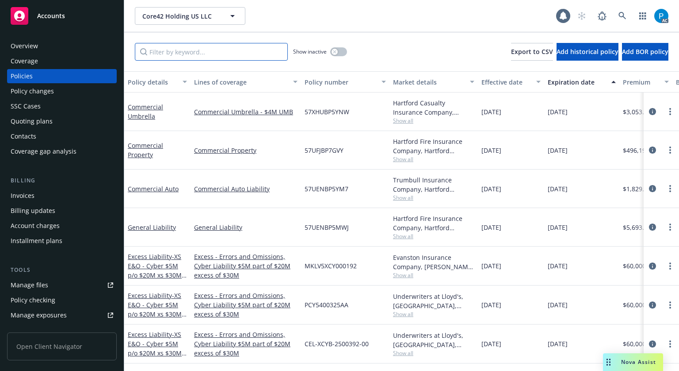
click at [210, 57] on input "Filter by keyword..." at bounding box center [211, 52] width 153 height 18
paste input "57UFJBP7GVY"
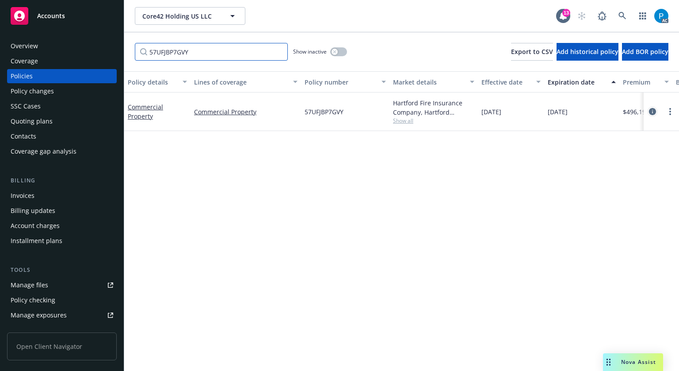
type input "57UFJBP7GVY"
click at [649, 111] on icon "circleInformation" at bounding box center [652, 111] width 7 height 7
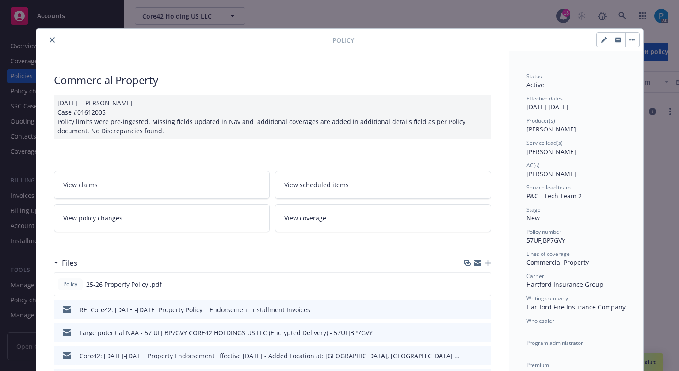
click at [50, 39] on icon "close" at bounding box center [52, 39] width 5 height 5
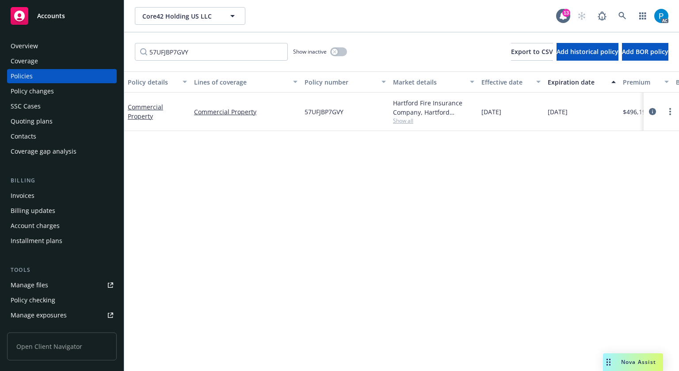
click at [55, 17] on span "Accounts" at bounding box center [51, 15] width 28 height 7
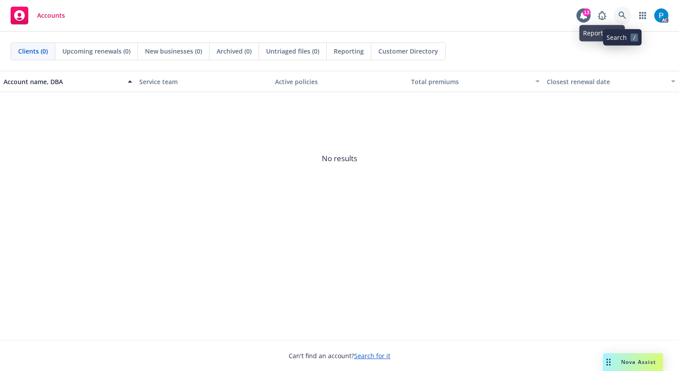
click at [623, 12] on icon at bounding box center [623, 15] width 8 height 8
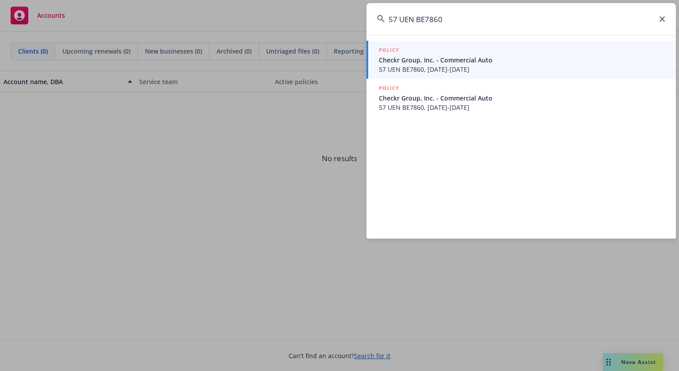
type input "57 UEN BE7860"
click at [465, 66] on span "57 UEN BE7860, 07/01/2025-07/01/2026" at bounding box center [522, 69] width 287 height 9
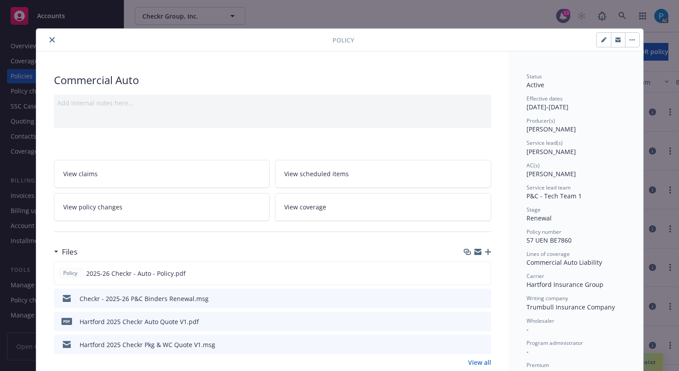
click at [48, 36] on button "close" at bounding box center [52, 39] width 11 height 11
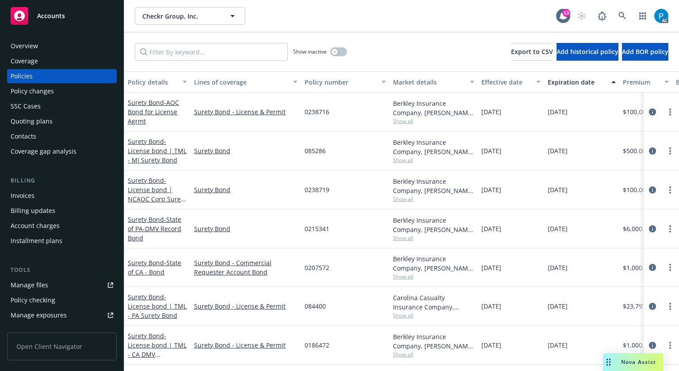
click at [37, 198] on div "Invoices" at bounding box center [62, 195] width 103 height 14
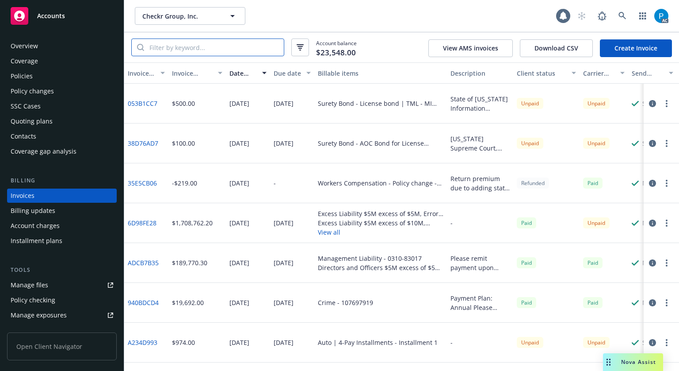
click at [219, 45] on input "search" at bounding box center [214, 47] width 140 height 17
paste input "57 UEN BE7860"
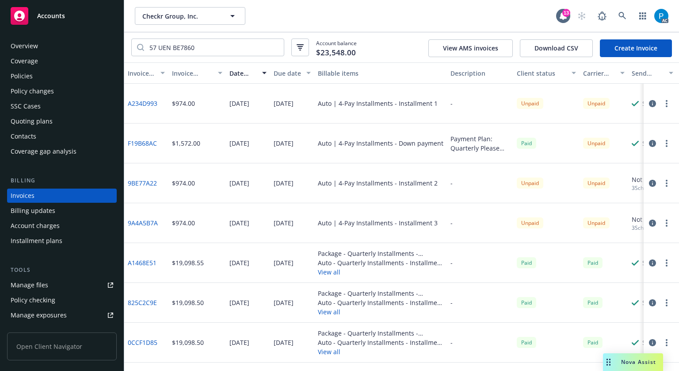
click at [649, 143] on icon "button" at bounding box center [652, 143] width 7 height 7
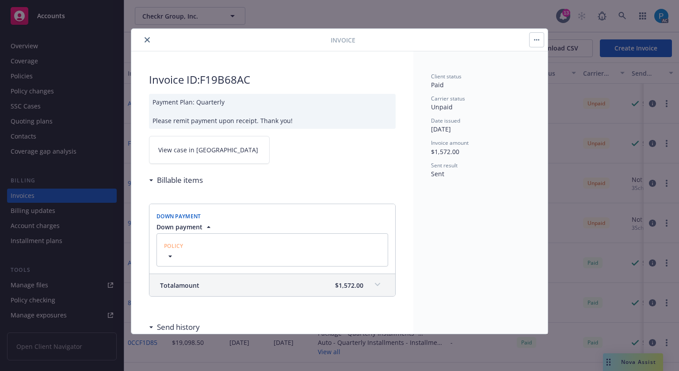
click at [216, 138] on link "View case in SSC" at bounding box center [209, 150] width 121 height 28
click at [149, 42] on icon "close" at bounding box center [147, 39] width 5 height 5
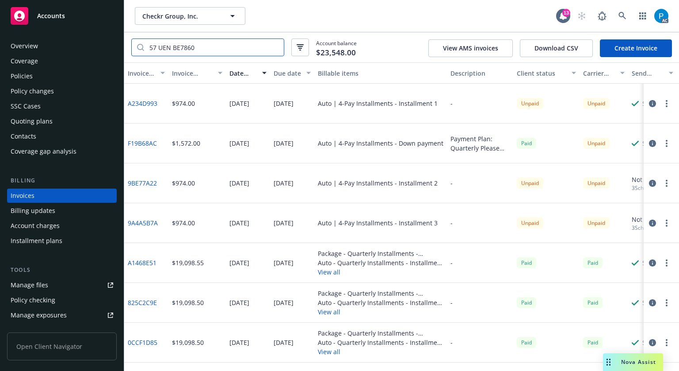
click at [182, 40] on input "57 UEN BE7860" at bounding box center [214, 47] width 140 height 17
paste input "FC544CD8"
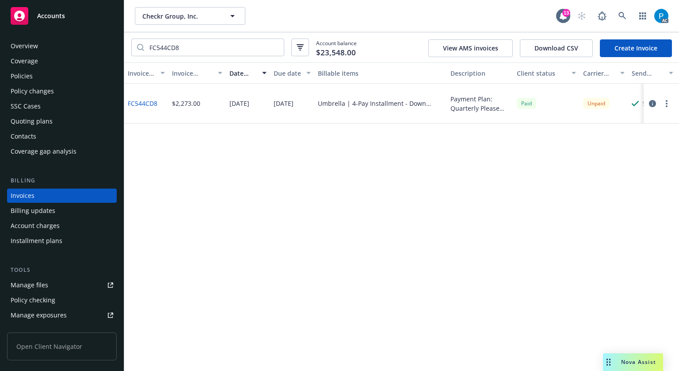
click at [651, 104] on icon "button" at bounding box center [652, 103] width 7 height 7
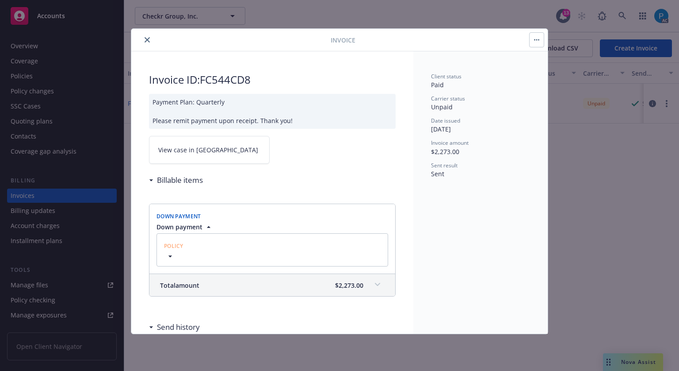
click at [206, 146] on link "View case in SSC" at bounding box center [209, 150] width 121 height 28
click at [148, 38] on icon "close" at bounding box center [147, 39] width 5 height 5
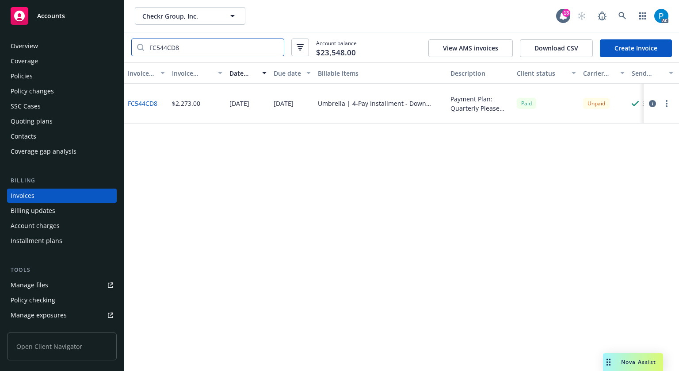
click at [193, 52] on input "FC544CD8" at bounding box center [214, 47] width 140 height 17
paste input "D7B5BF37"
click at [652, 104] on icon "button" at bounding box center [652, 103] width 7 height 7
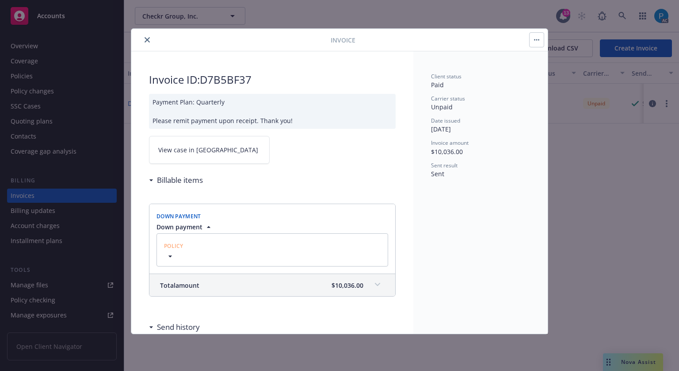
click at [201, 148] on span "View case in SSC" at bounding box center [208, 149] width 100 height 9
click at [152, 39] on button "close" at bounding box center [147, 39] width 11 height 11
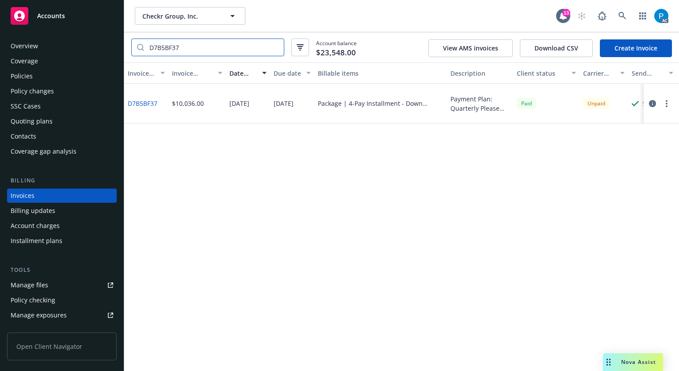
click at [168, 43] on input "D7B5BF37" at bounding box center [214, 47] width 140 height 17
paste input "851EBA61"
type input "851EBA61"
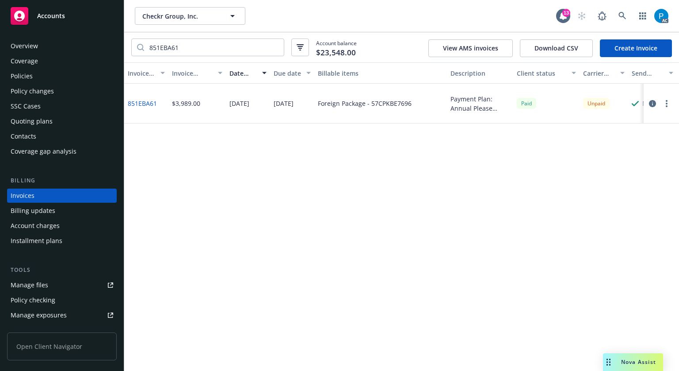
click at [655, 104] on icon "button" at bounding box center [652, 103] width 7 height 7
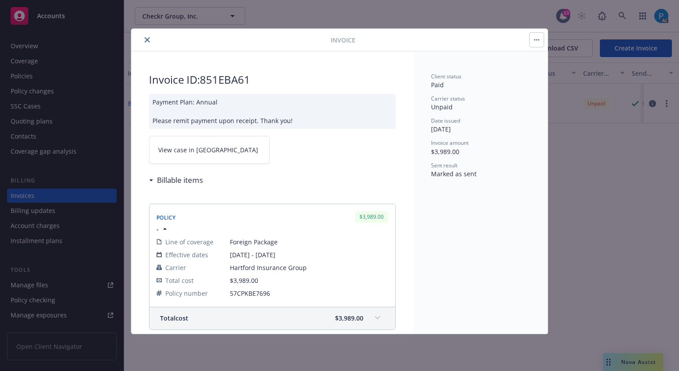
click at [208, 149] on link "View case in SSC" at bounding box center [209, 150] width 121 height 28
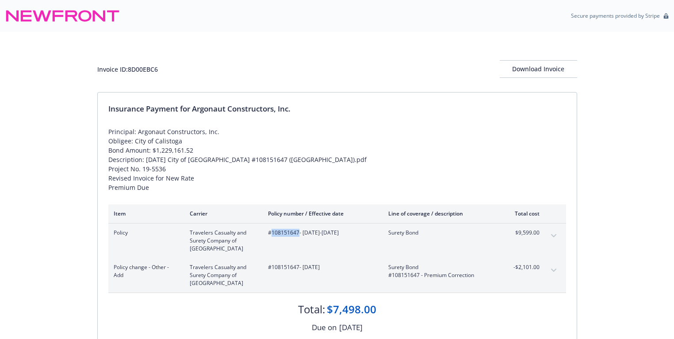
drag, startPoint x: 272, startPoint y: 233, endPoint x: 297, endPoint y: 234, distance: 25.7
click at [297, 234] on span "#108151647 - [DATE]-[DATE]" at bounding box center [321, 233] width 106 height 8
copy span "108151647"
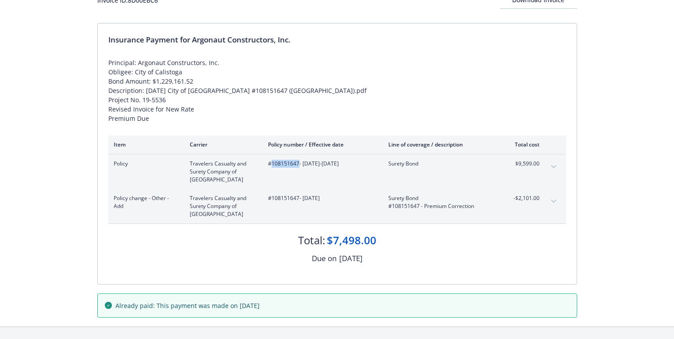
scroll to position [71, 0]
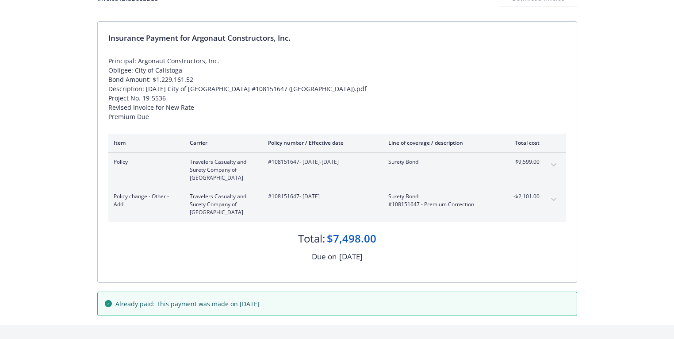
click at [366, 87] on div "Principal: Argonaut Constructors, Inc. Obligee: City of Calistoga Bond Amount: …" at bounding box center [337, 88] width 458 height 65
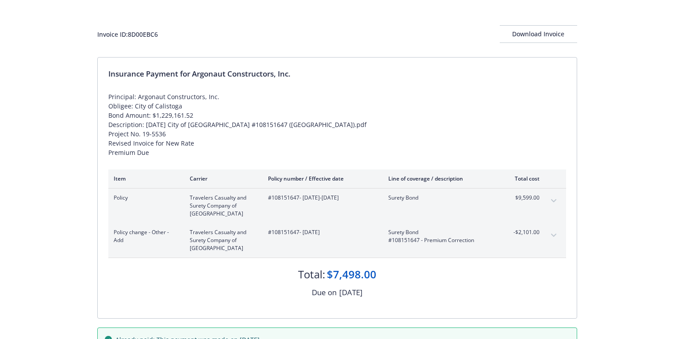
scroll to position [35, 0]
